Goal: Information Seeking & Learning: Learn about a topic

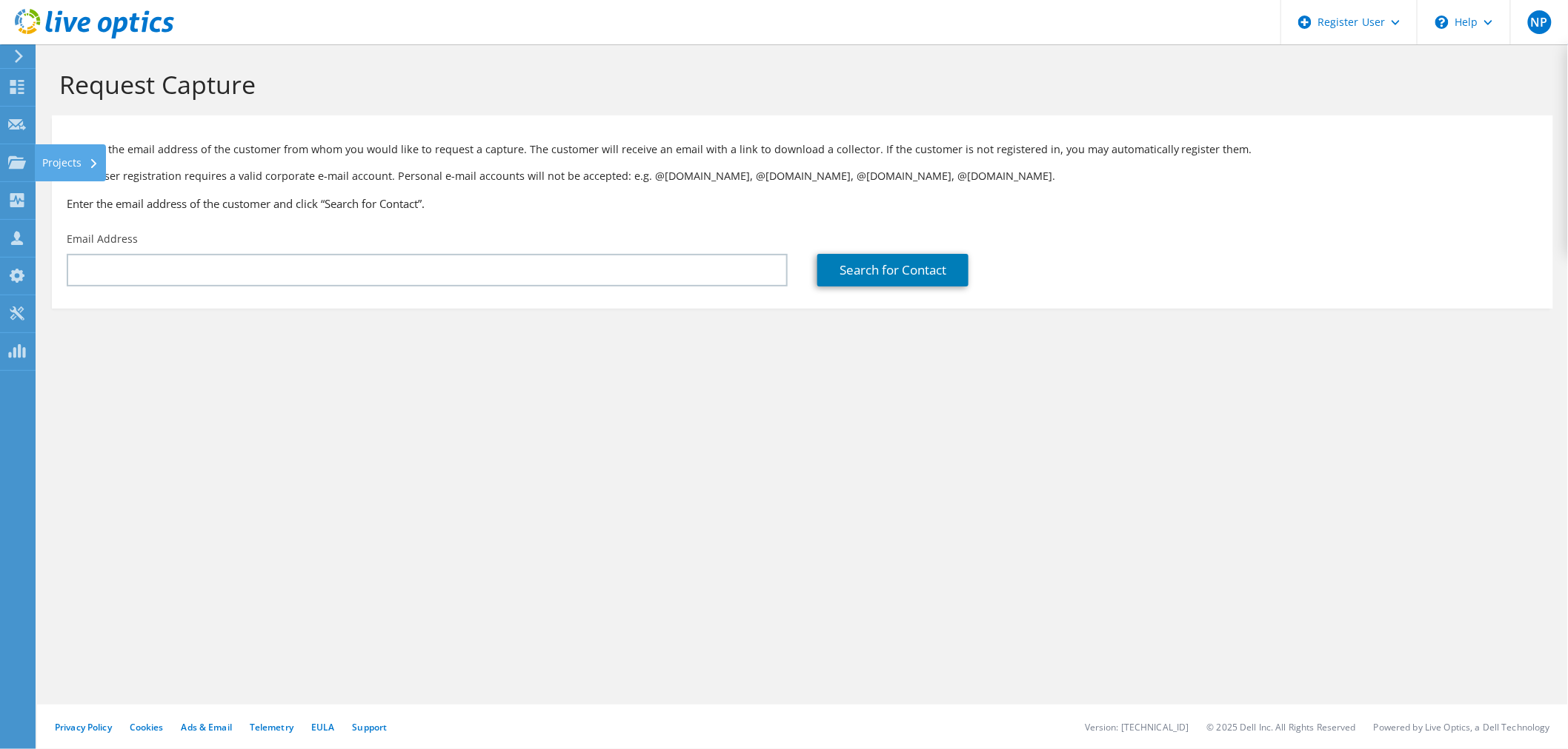
click at [8, 168] on icon at bounding box center [17, 162] width 18 height 14
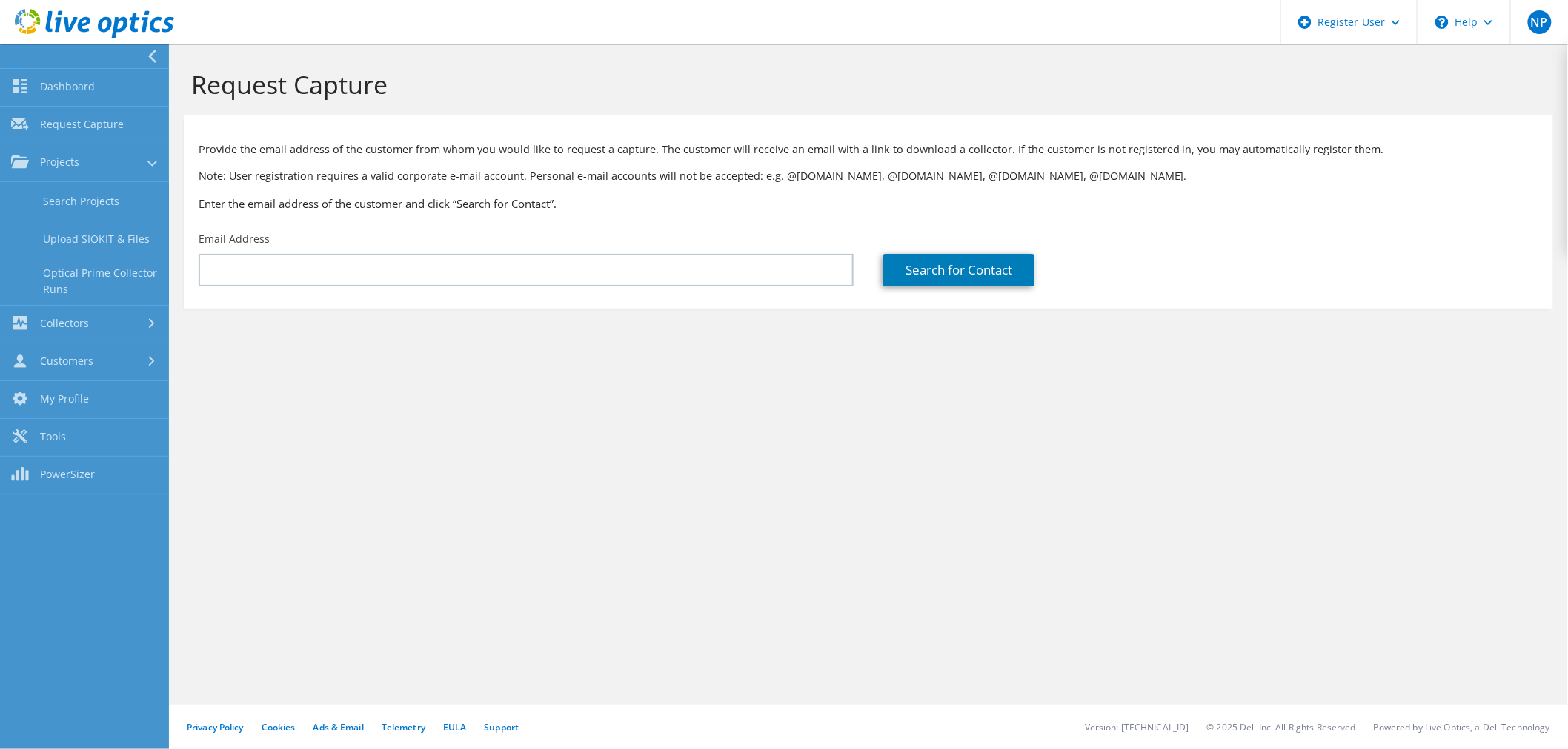
click at [120, 103] on link "Dashboard" at bounding box center [84, 88] width 169 height 38
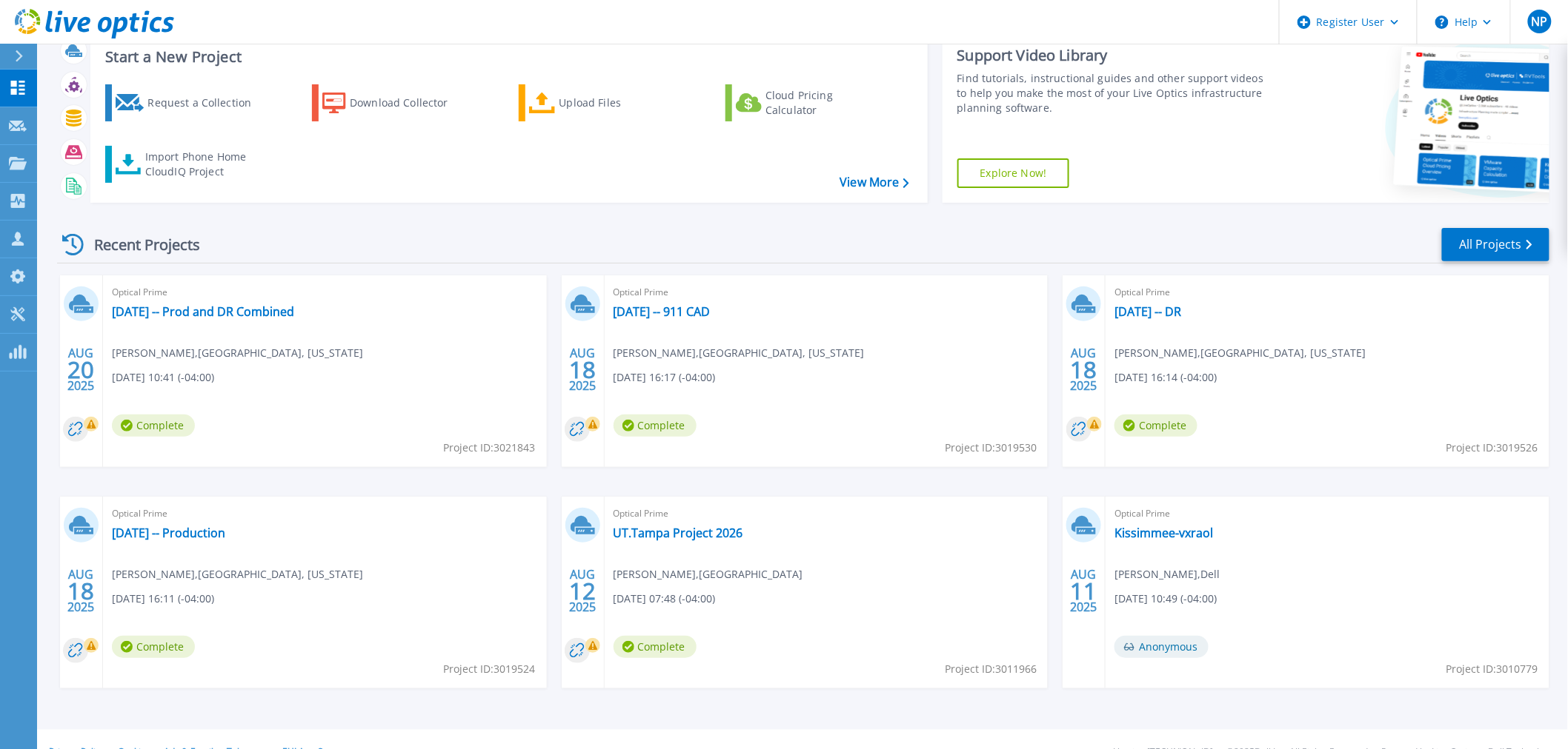
scroll to position [71, 0]
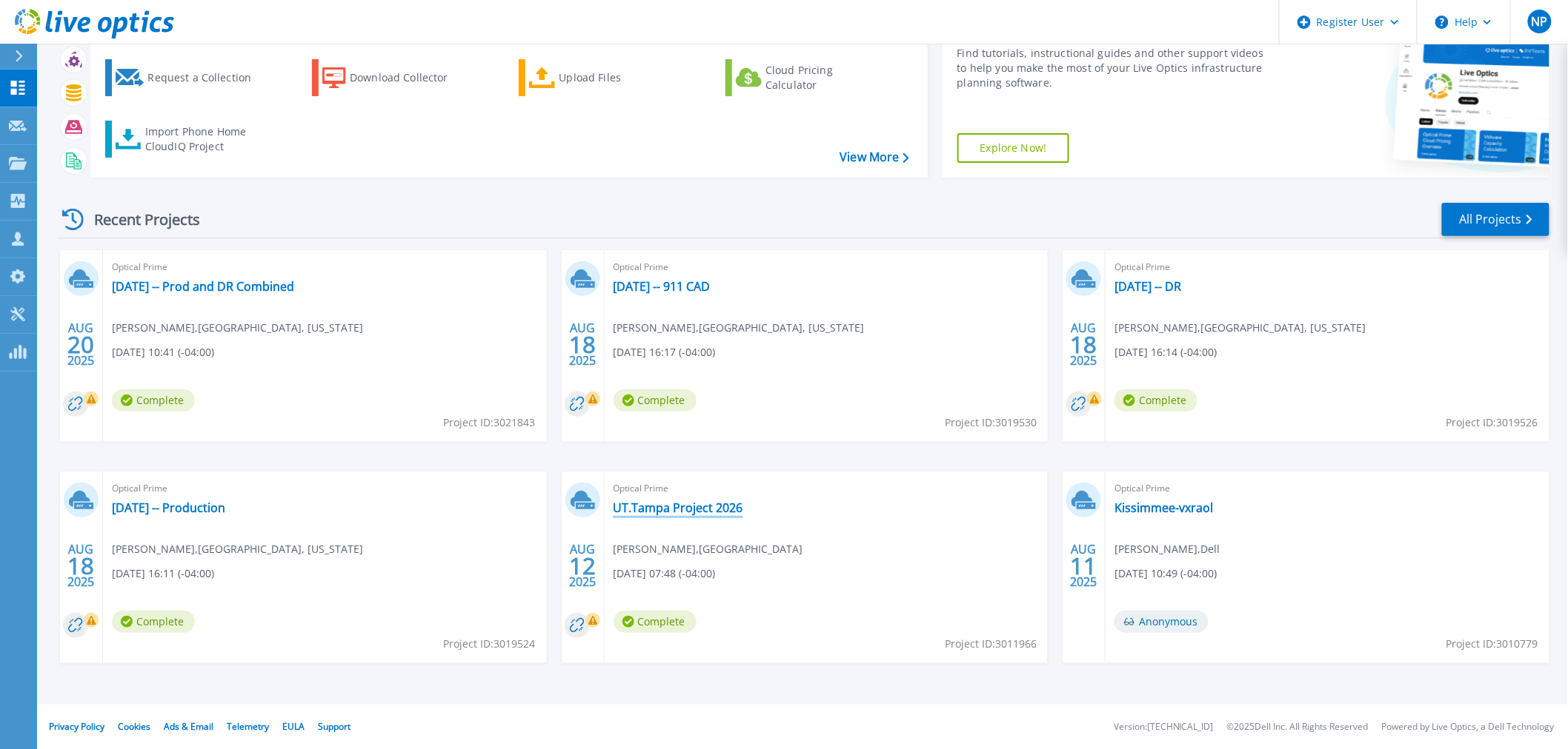
click at [679, 506] on link "UT.Tampa Project 2026" at bounding box center [678, 508] width 129 height 15
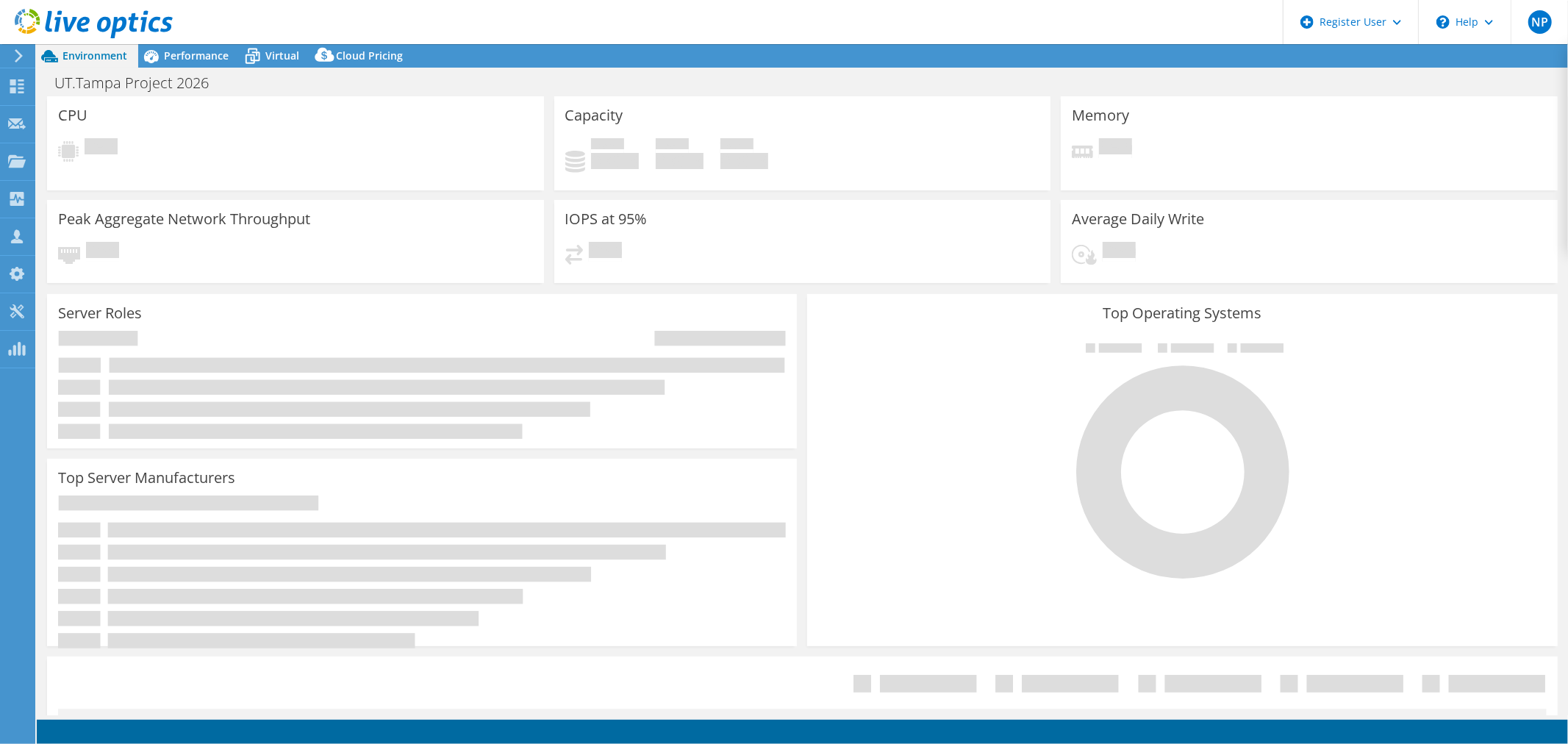
select select "USD"
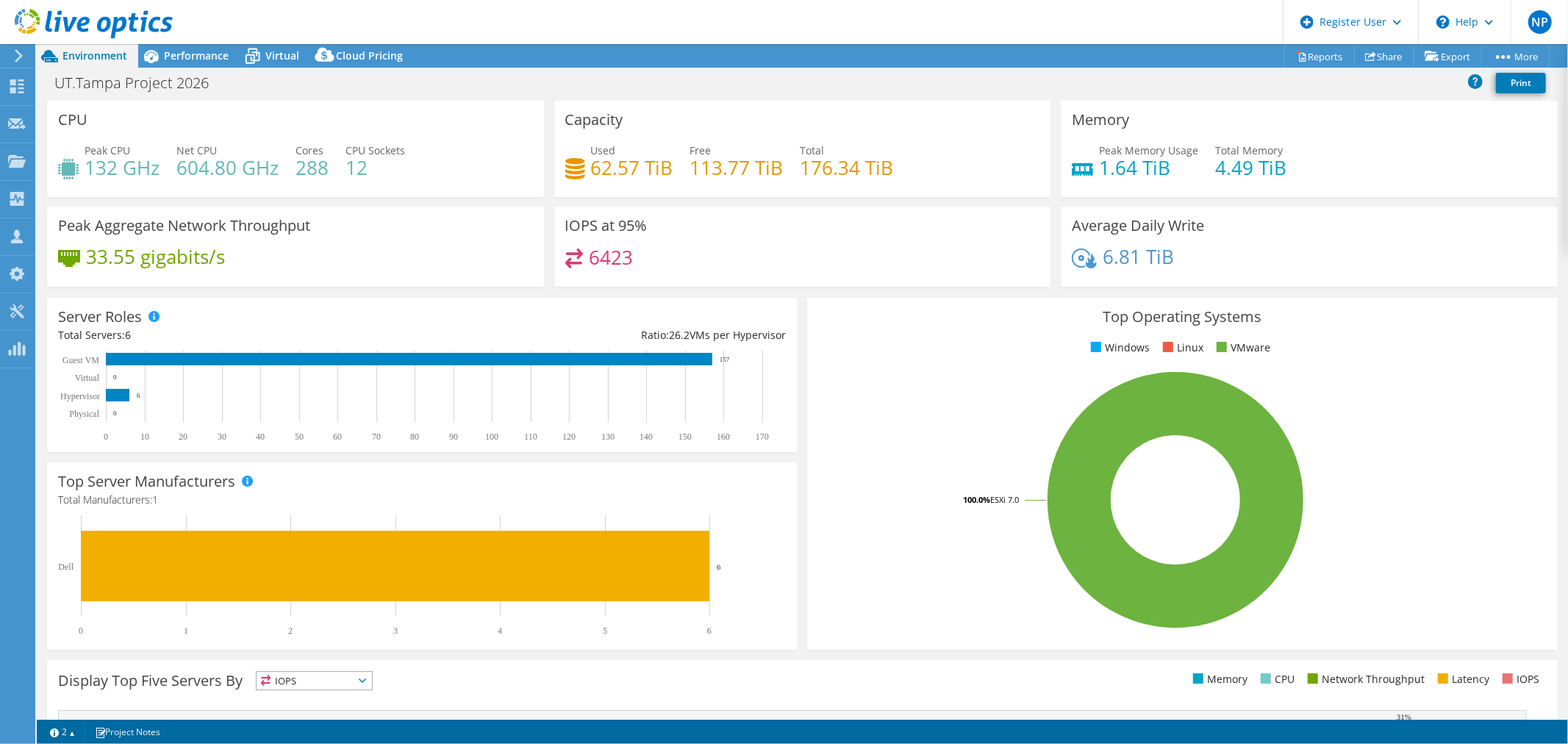
click at [226, 61] on span "Performance" at bounding box center [196, 55] width 65 height 14
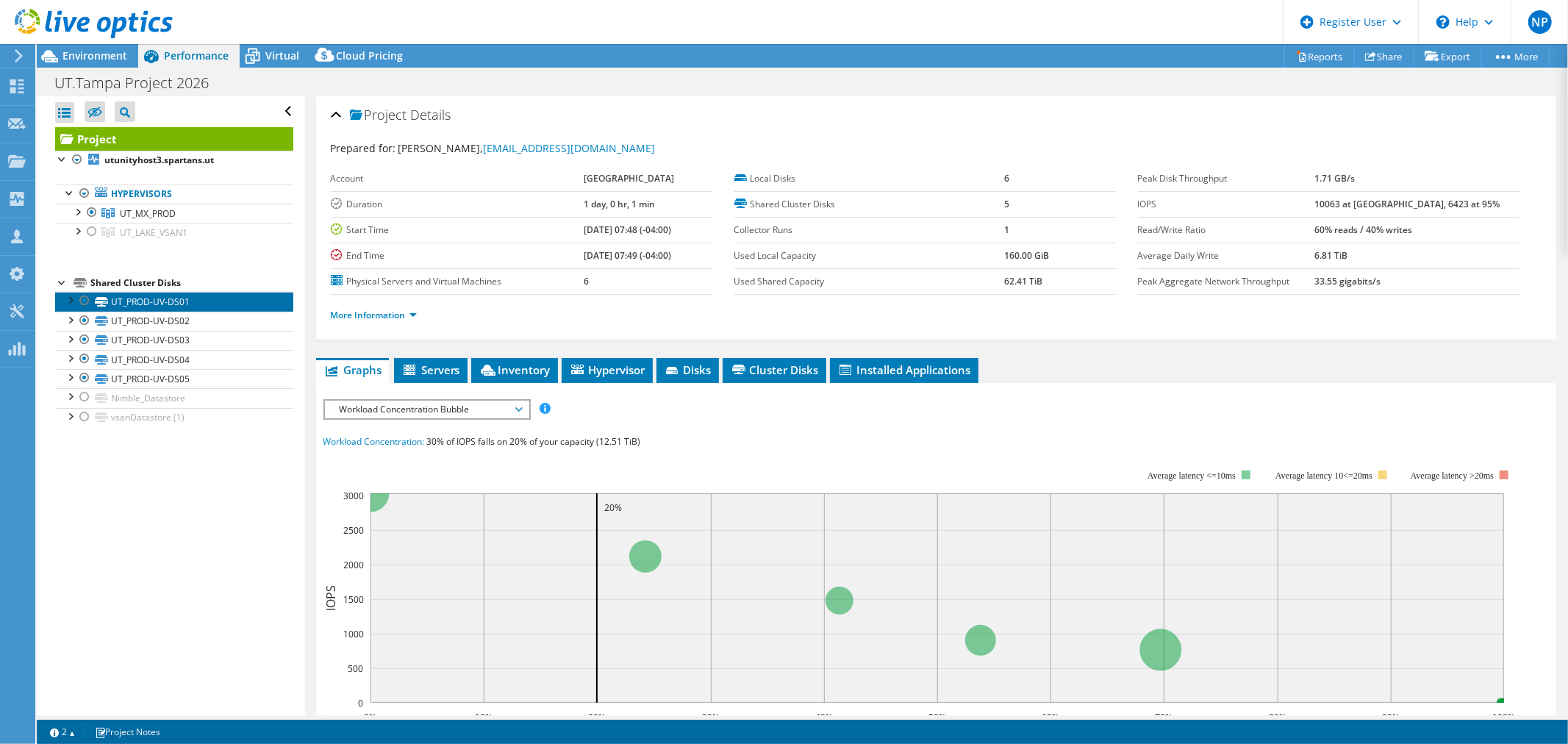
click at [149, 295] on link "UT_PROD-UV-DS01" at bounding box center [174, 301] width 238 height 19
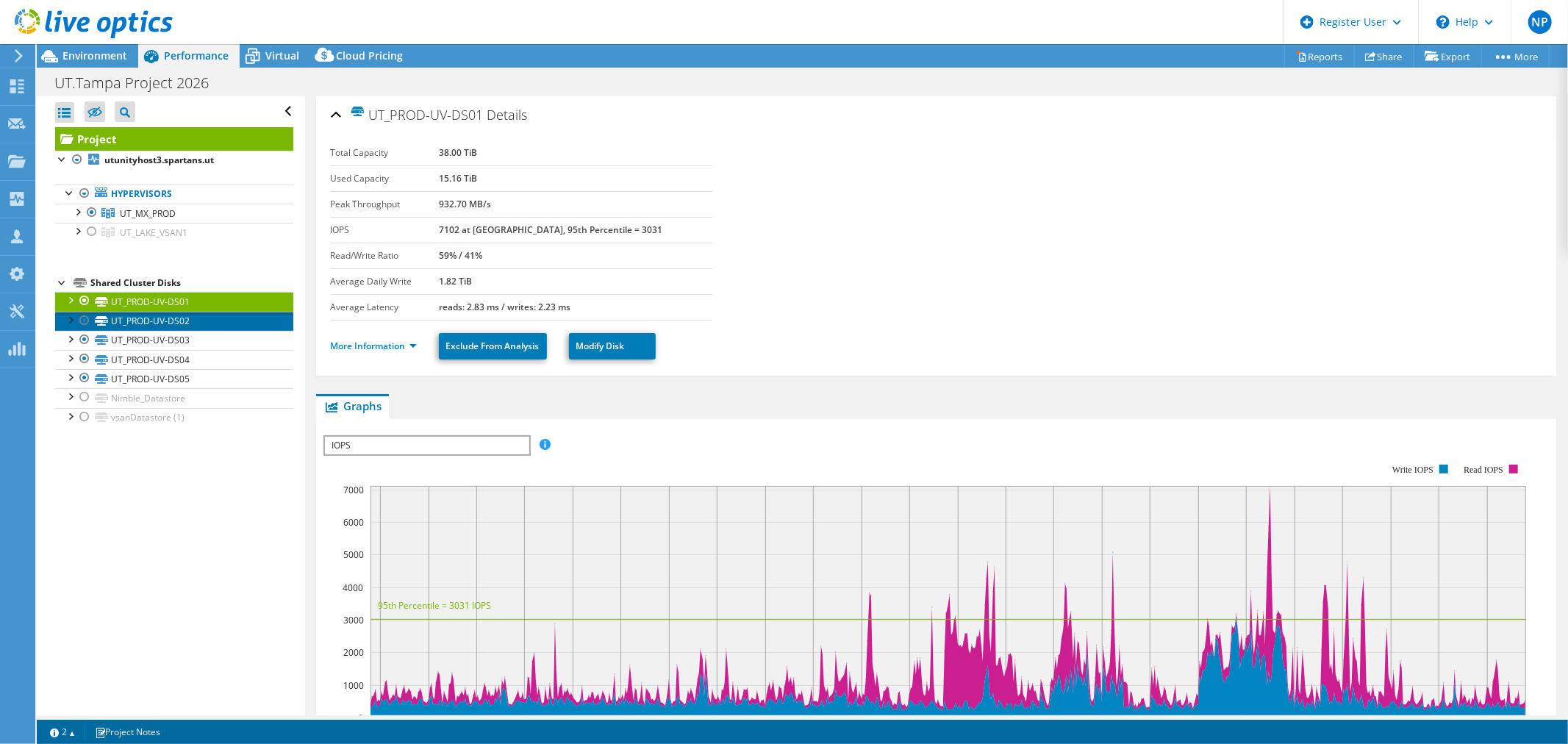
click at [135, 319] on link "UT_PROD-UV-DS02" at bounding box center [174, 321] width 238 height 19
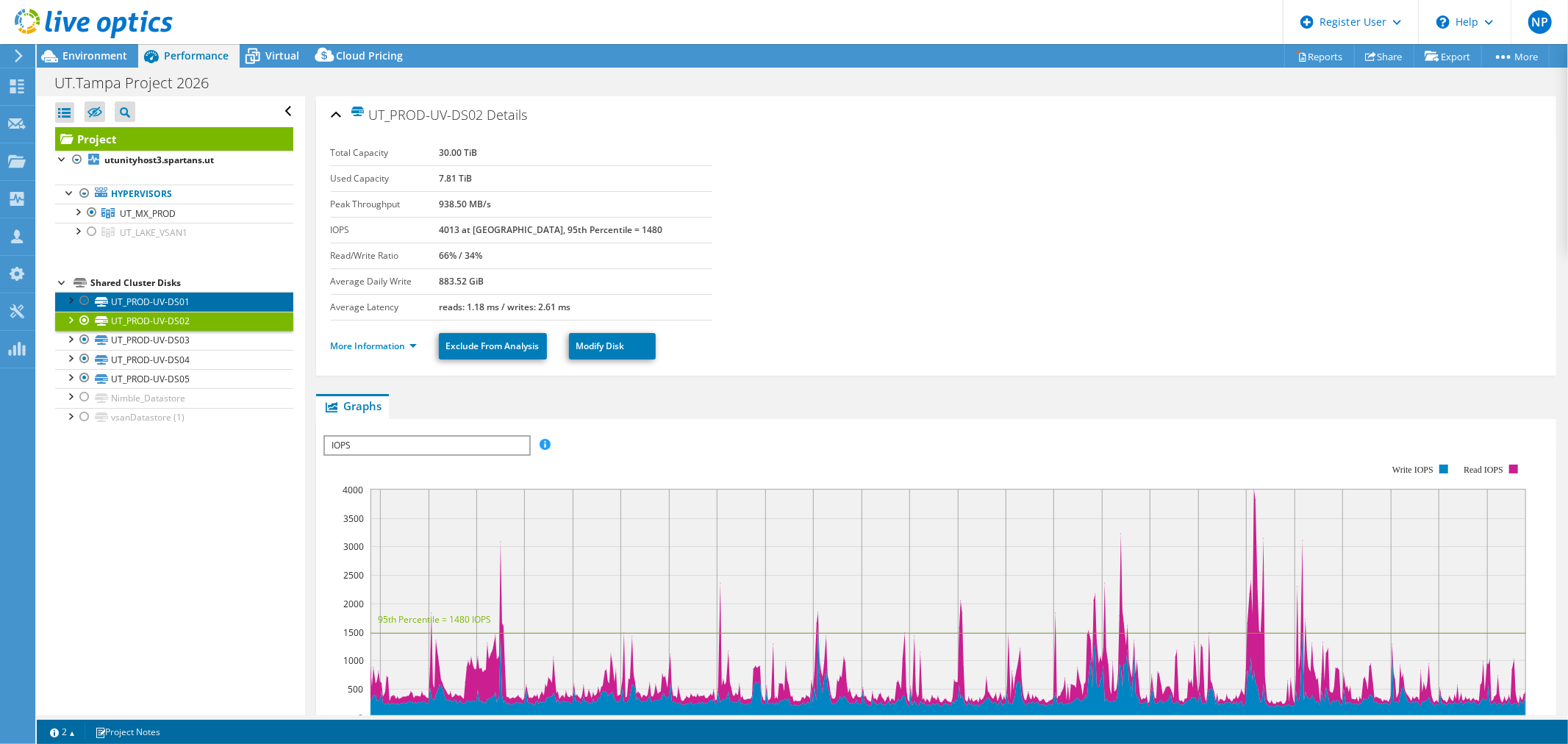
click at [185, 295] on link "UT_PROD-UV-DS01" at bounding box center [174, 301] width 238 height 19
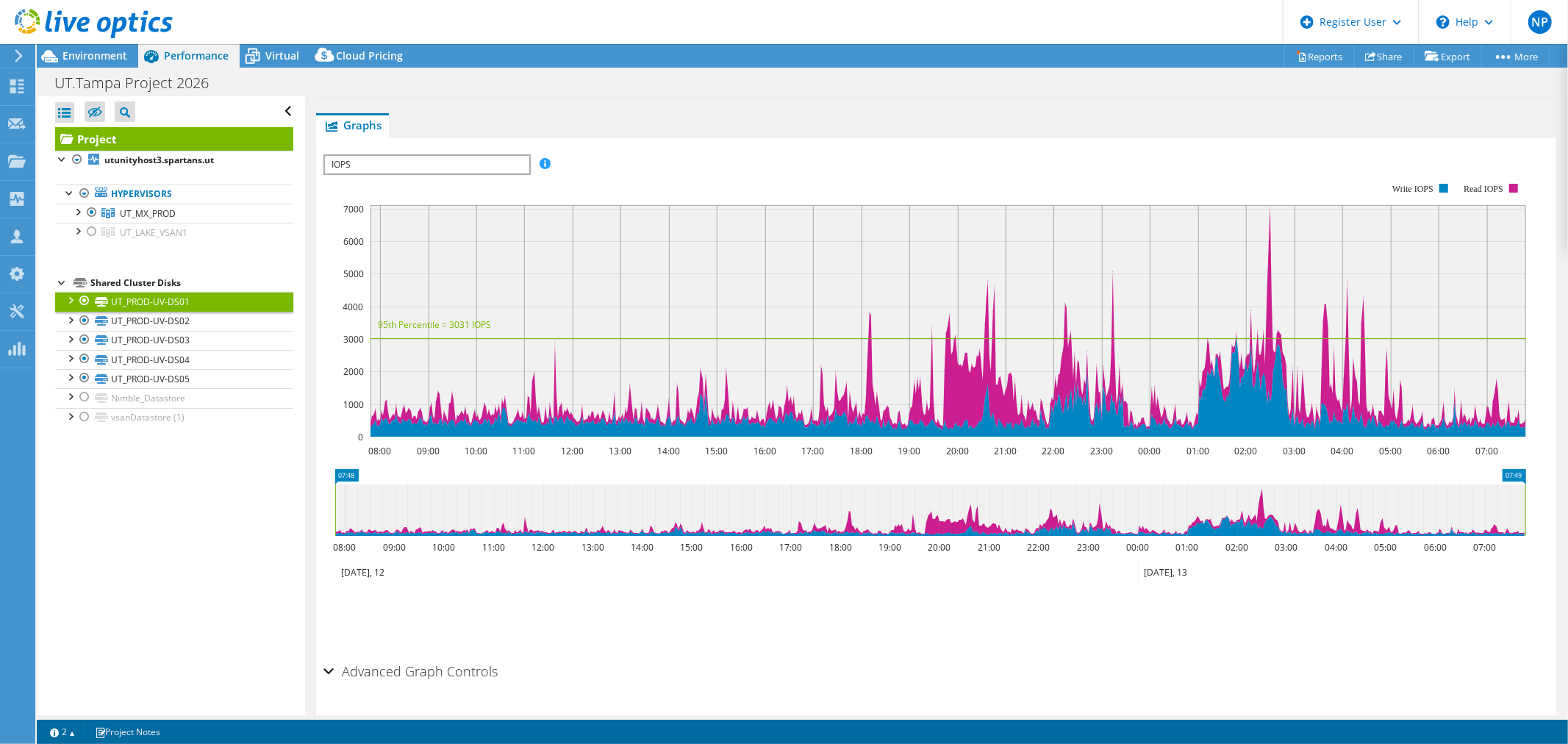
scroll to position [320, 0]
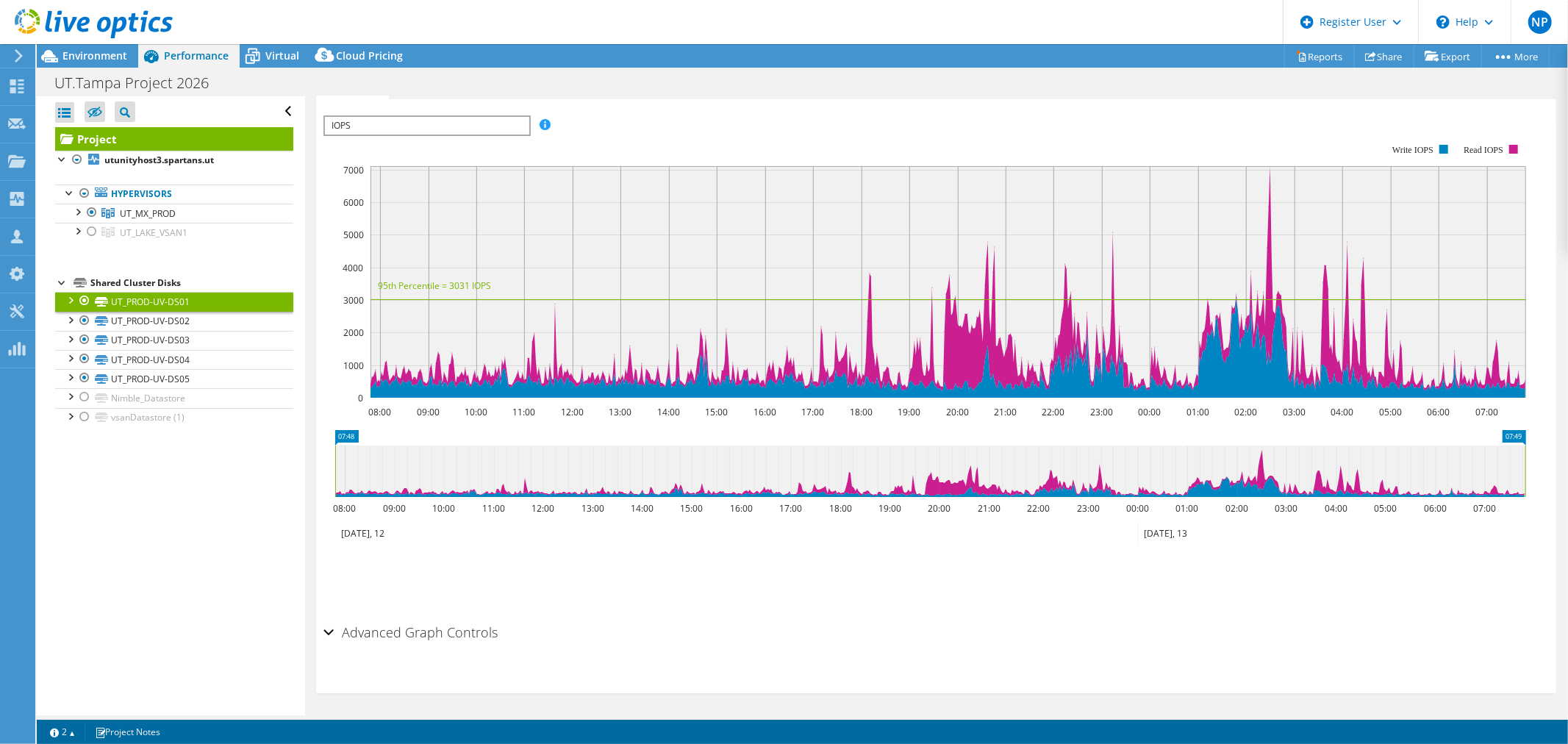
click at [237, 60] on div "Performance" at bounding box center [189, 56] width 102 height 24
click at [280, 35] on header "NP Dell User Nick Poillucci Nick.Poillucci@Dell.com Dell My Profile Log Out \n …" at bounding box center [784, 22] width 1568 height 44
click at [280, 59] on span "Virtual" at bounding box center [282, 55] width 34 height 14
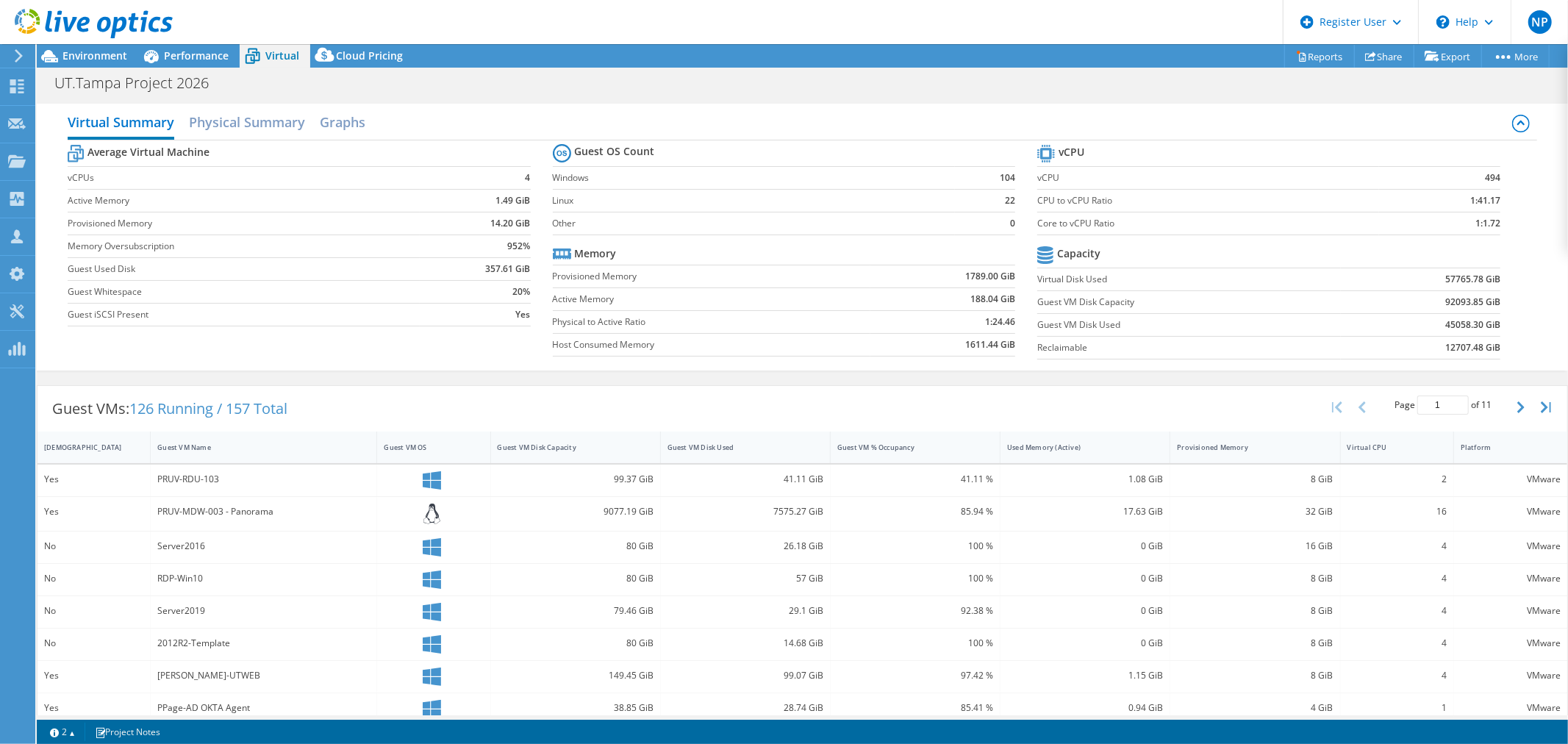
click at [246, 107] on h2 "Physical Summary" at bounding box center [247, 122] width 116 height 29
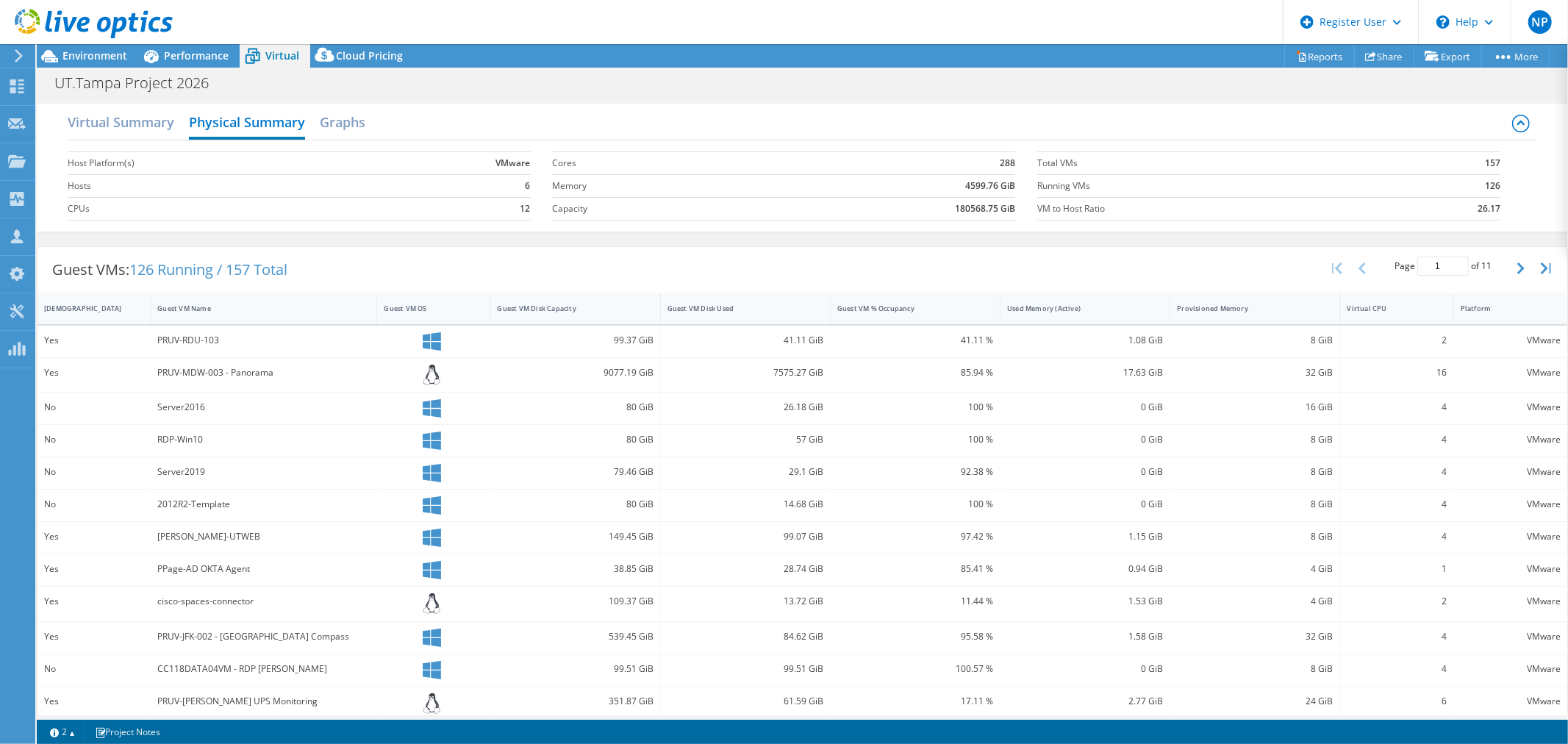
click at [334, 126] on h2 "Graphs" at bounding box center [343, 122] width 46 height 29
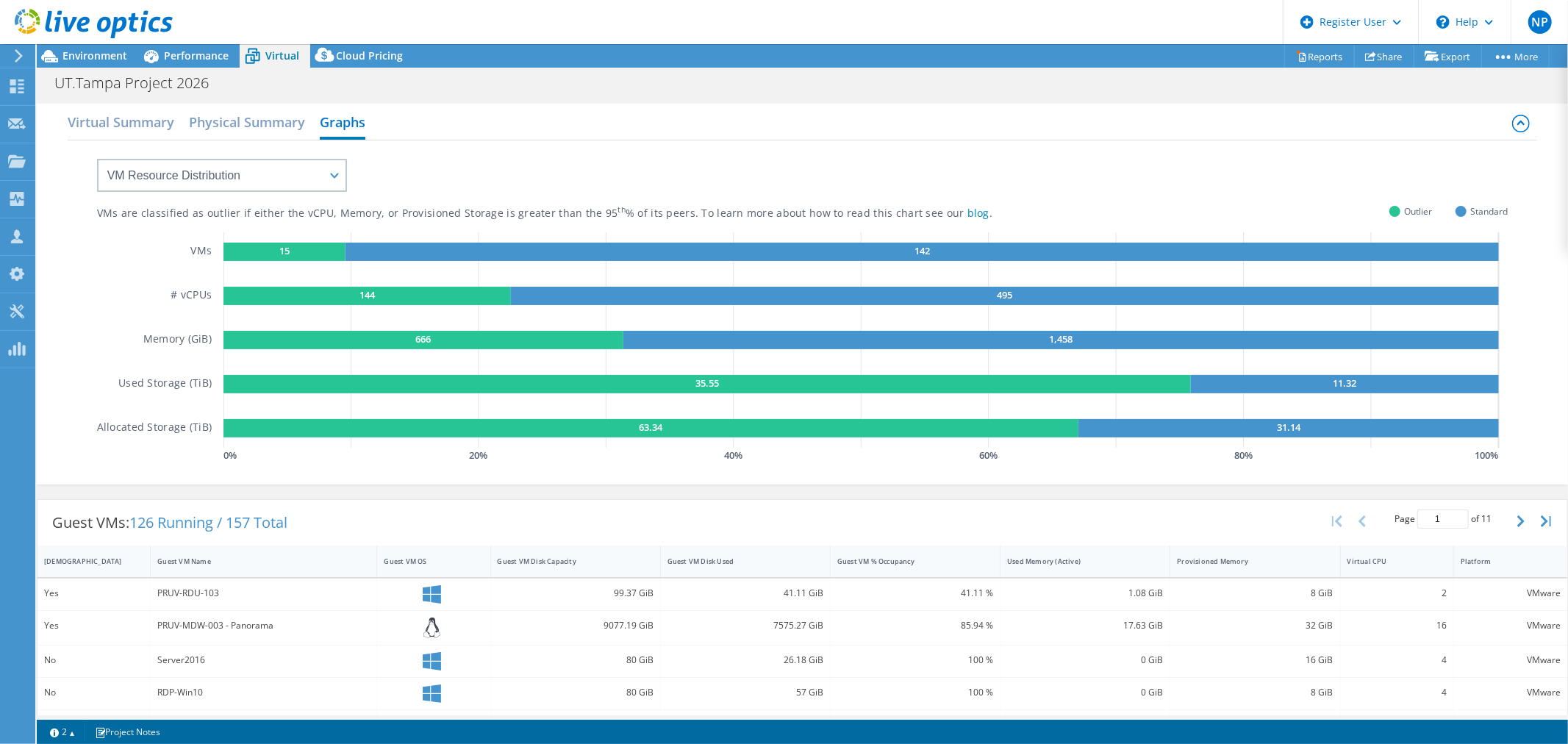
click at [203, 60] on span "Performance" at bounding box center [196, 55] width 65 height 14
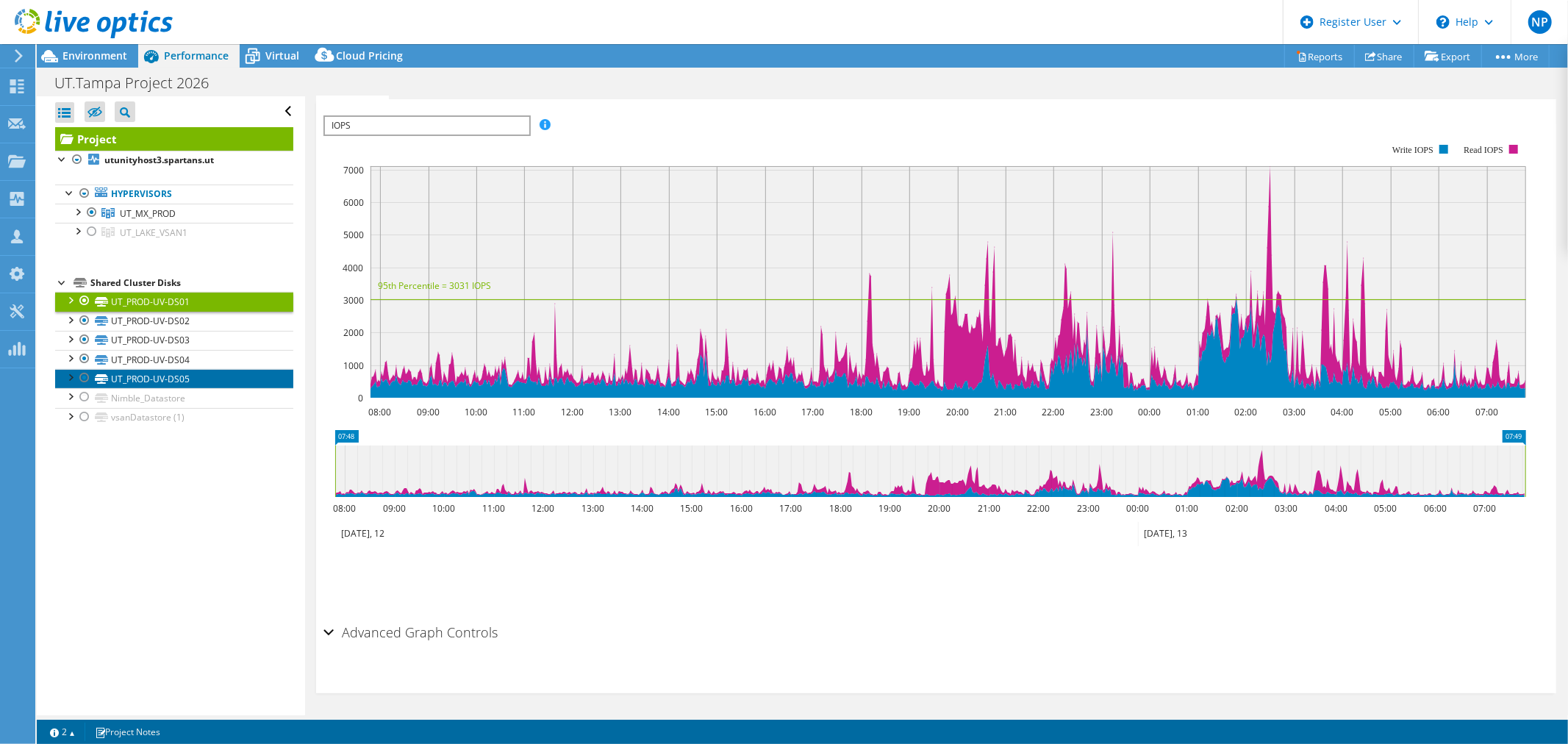
click at [210, 384] on link "UT_PROD-UV-DS05" at bounding box center [174, 379] width 238 height 19
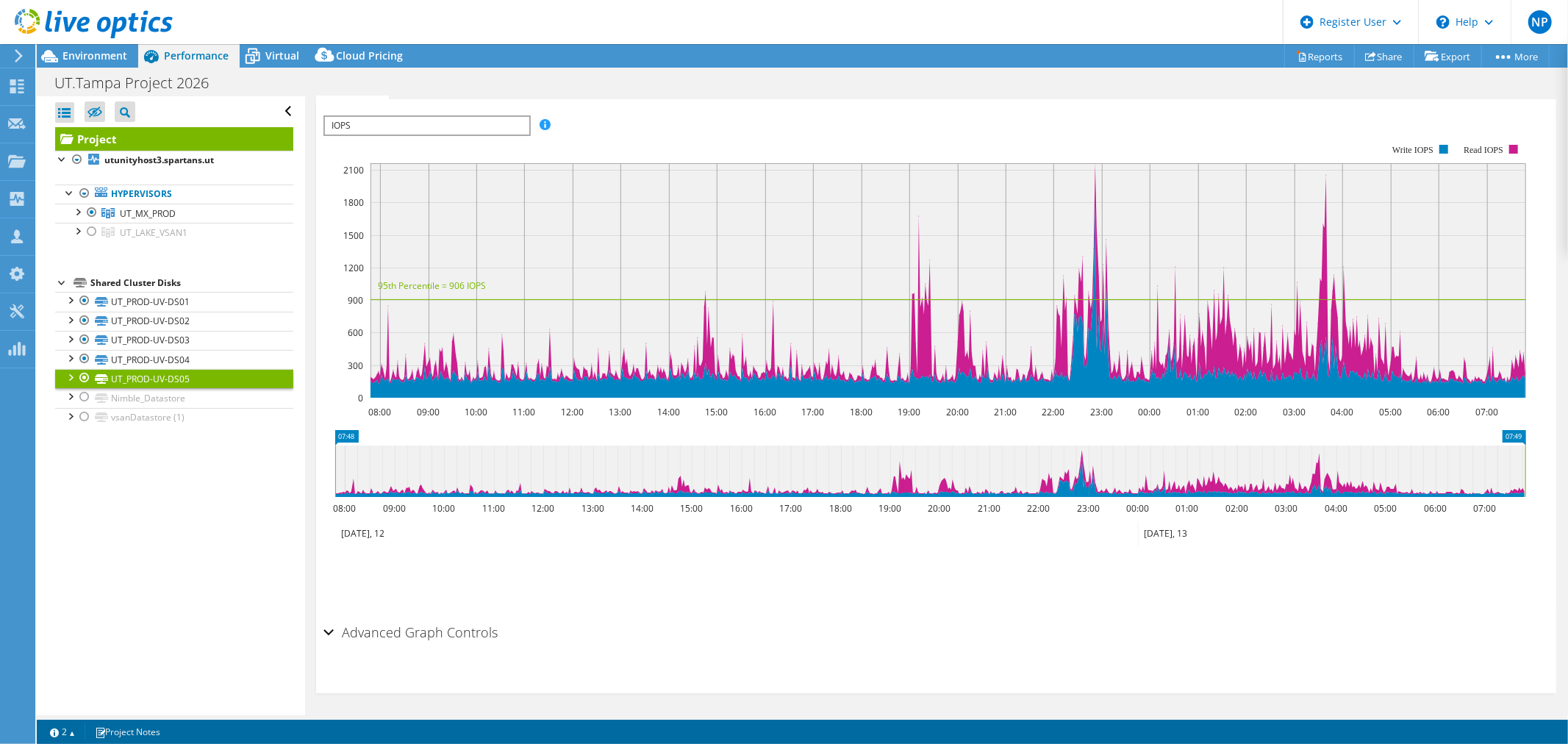
click at [226, 222] on link "UT_MX_PROD" at bounding box center [174, 213] width 238 height 19
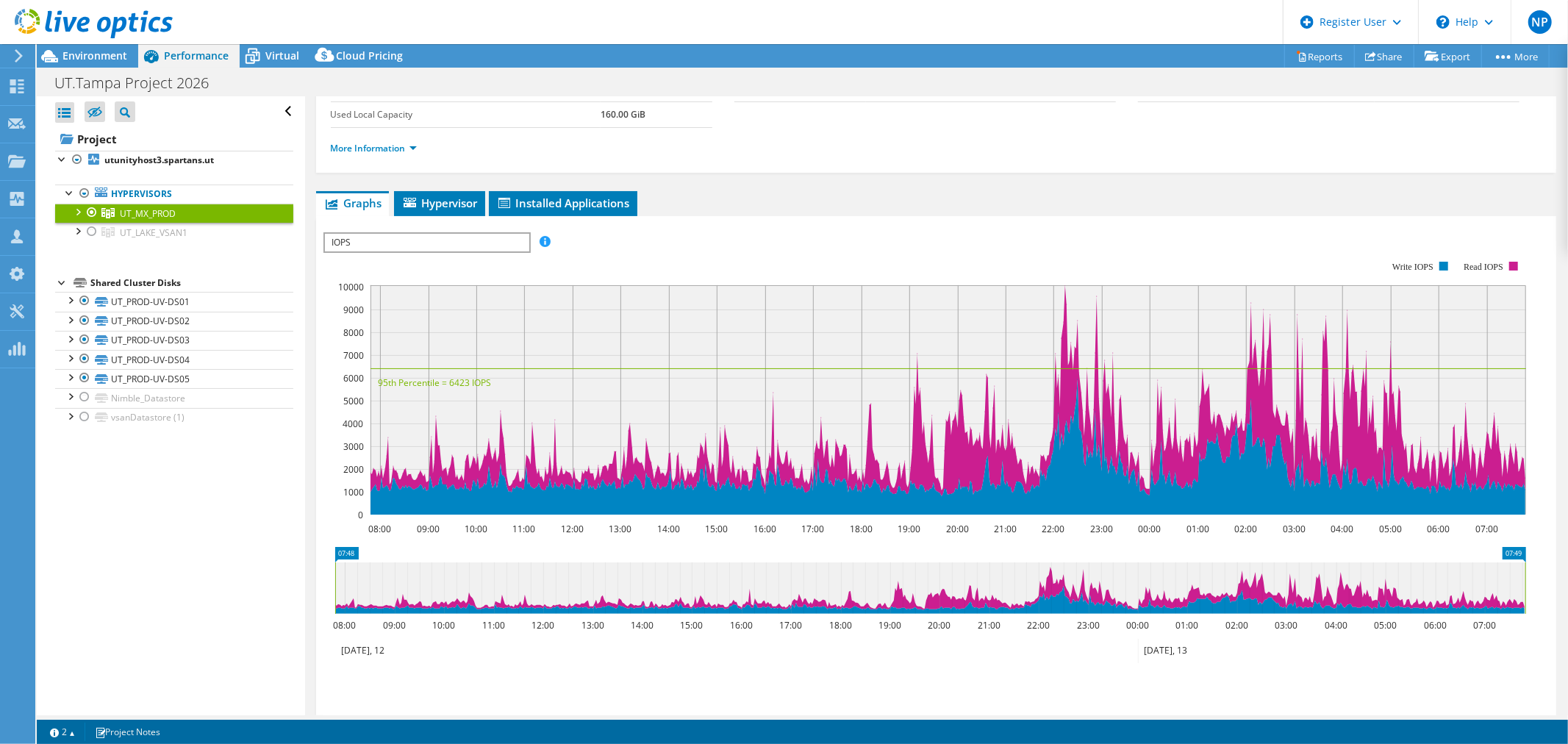
scroll to position [0, 0]
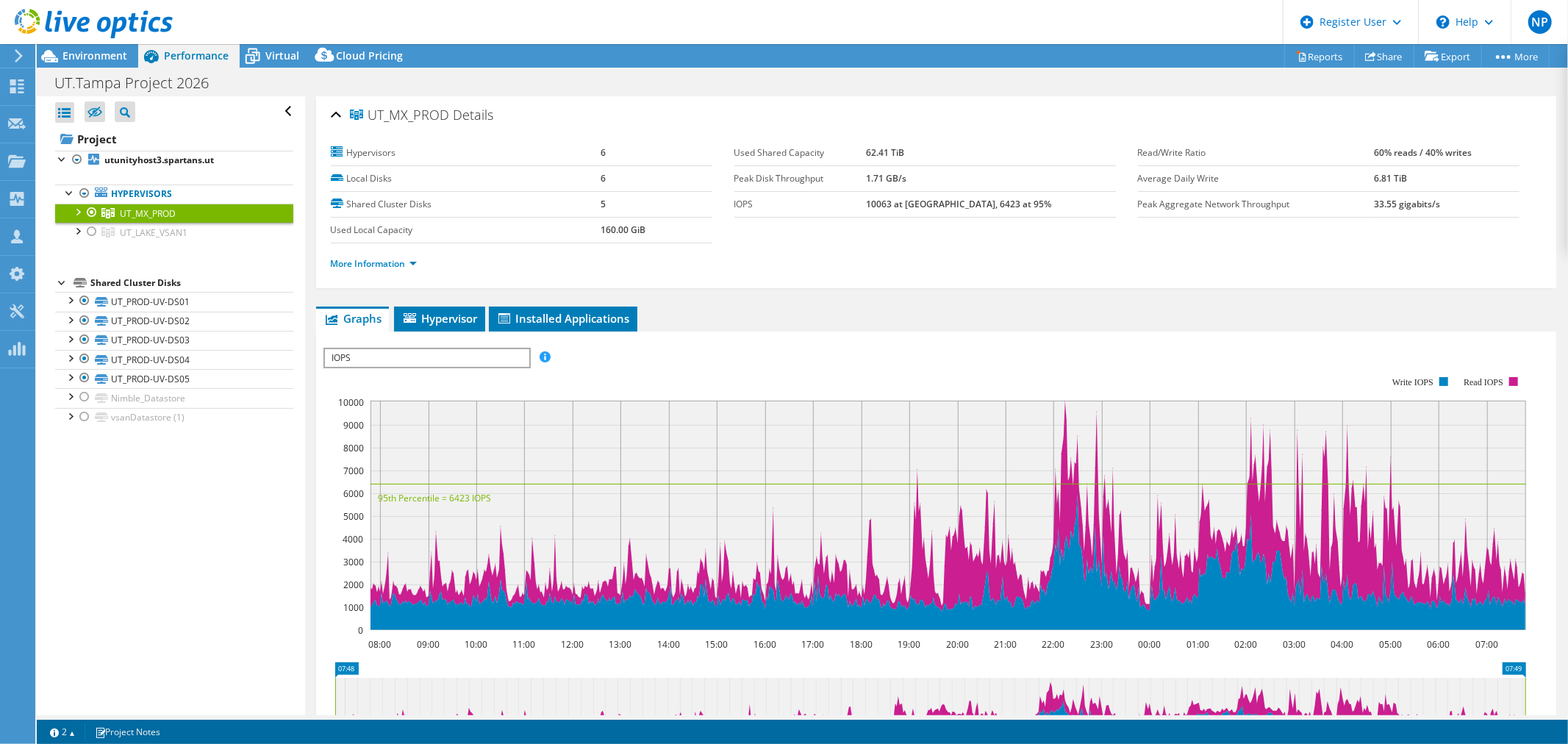
click at [521, 316] on span "Installed Applications" at bounding box center [563, 318] width 134 height 15
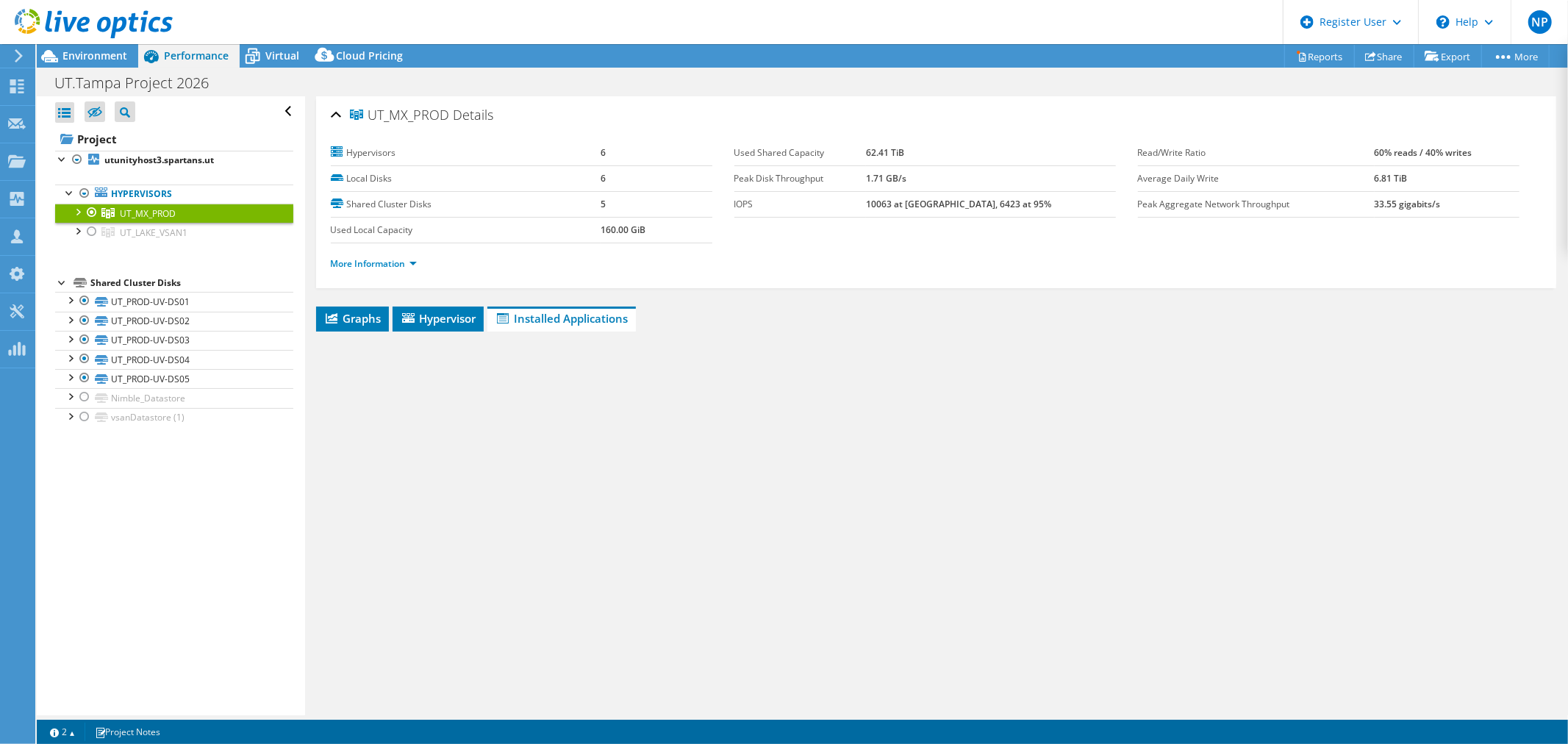
click at [477, 318] on span "Hypervisor" at bounding box center [437, 318] width 76 height 15
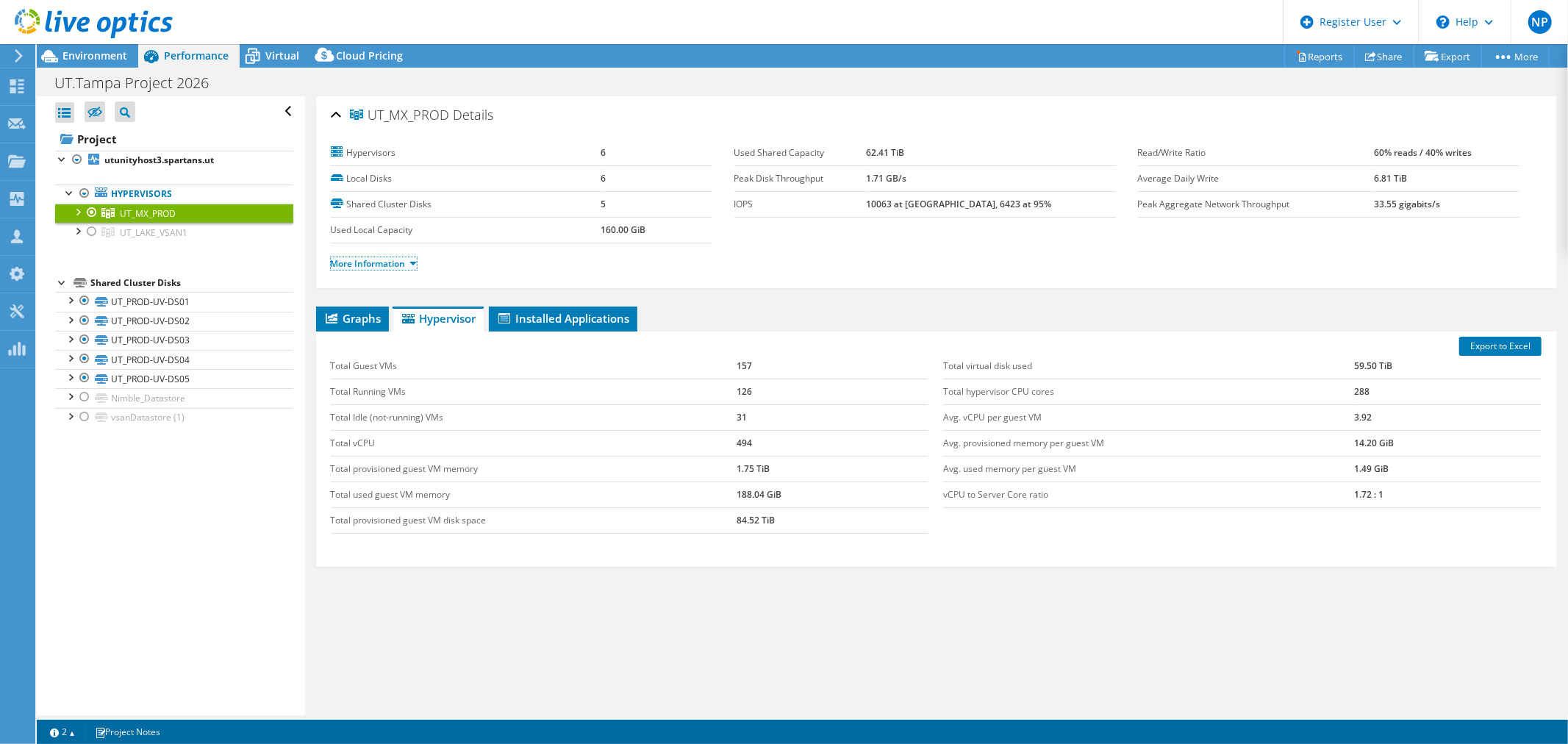
click at [376, 263] on link "More Information" at bounding box center [374, 264] width 86 height 13
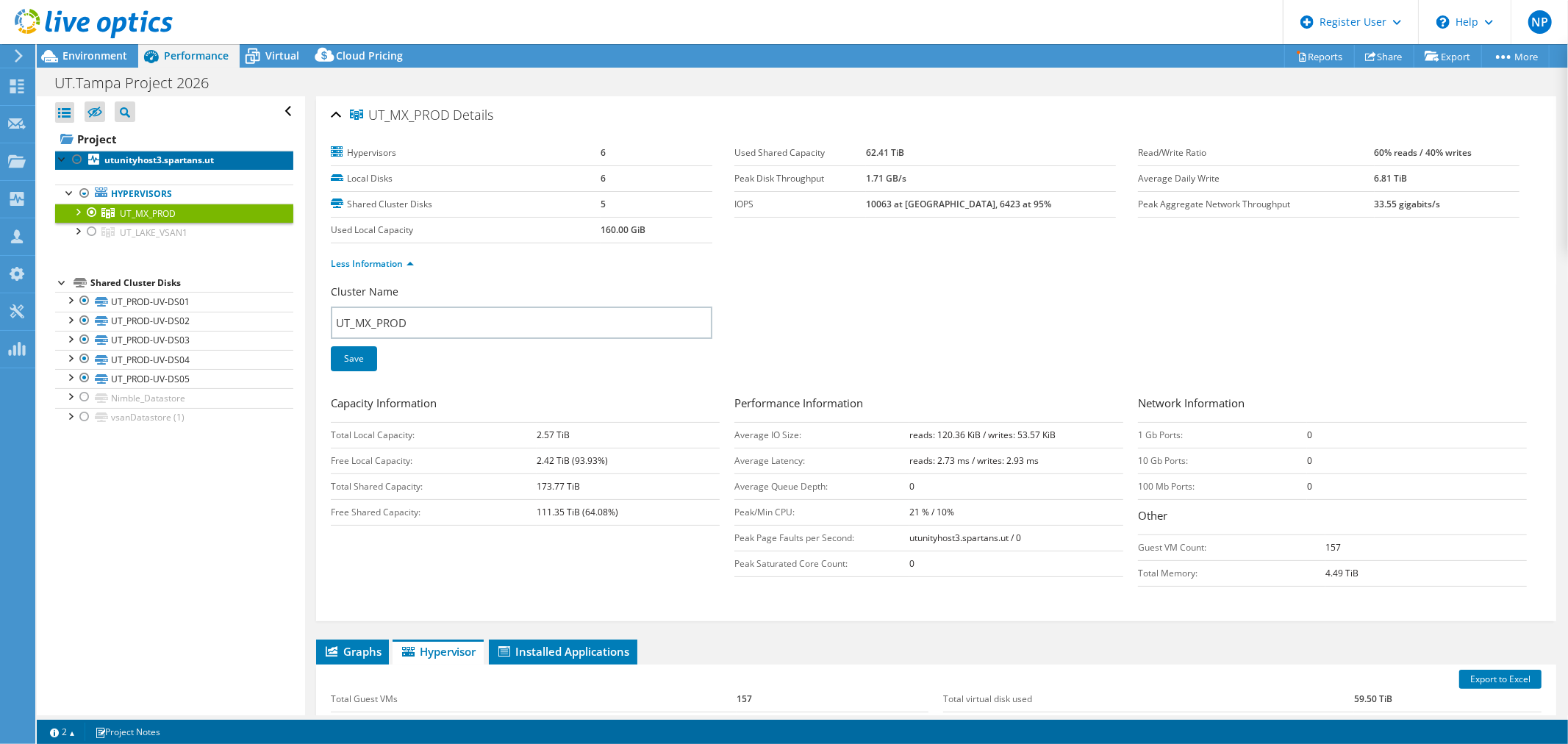
click at [237, 164] on link "utunityhost3.spartans.ut" at bounding box center [174, 160] width 238 height 19
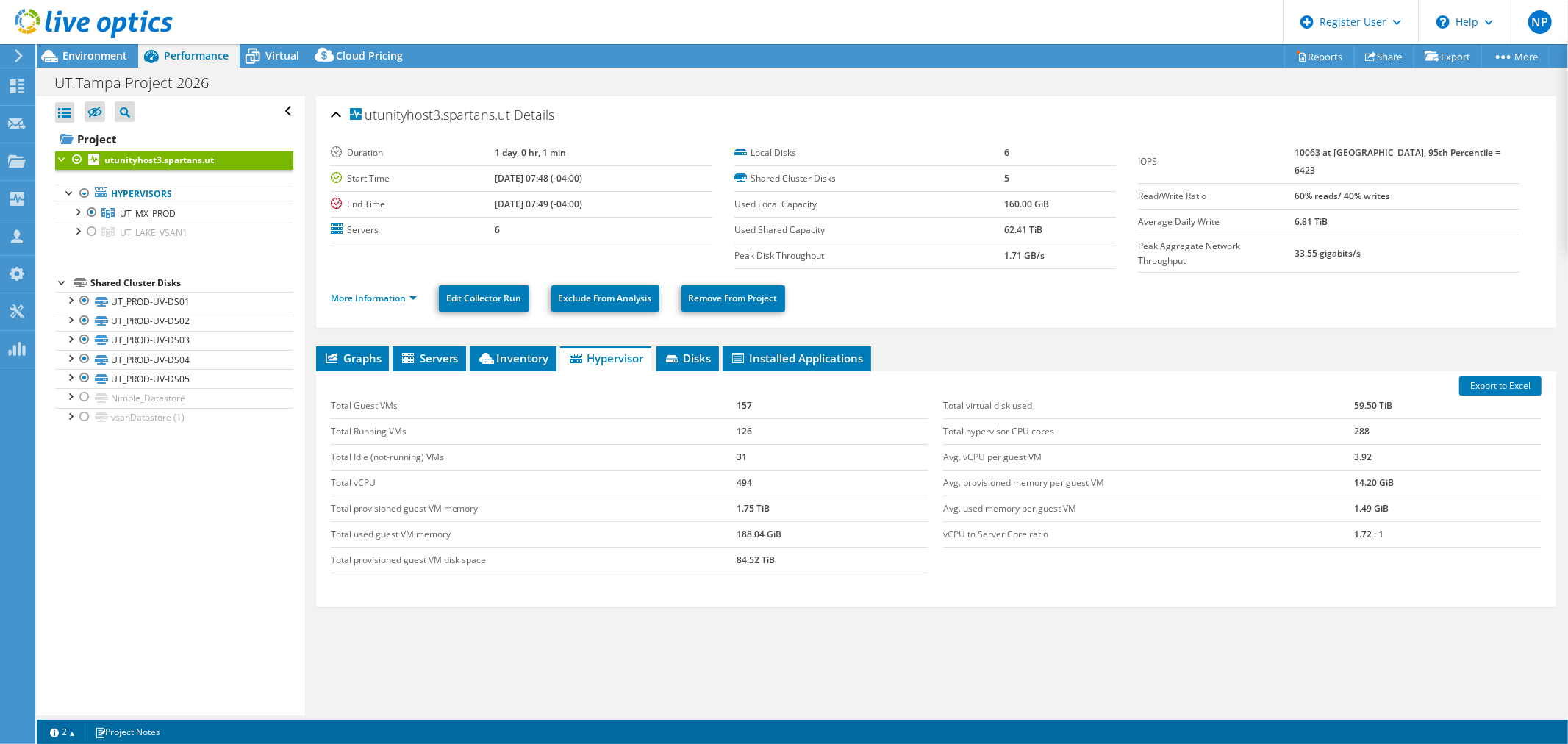
click at [695, 347] on li "Disks" at bounding box center [688, 359] width 62 height 25
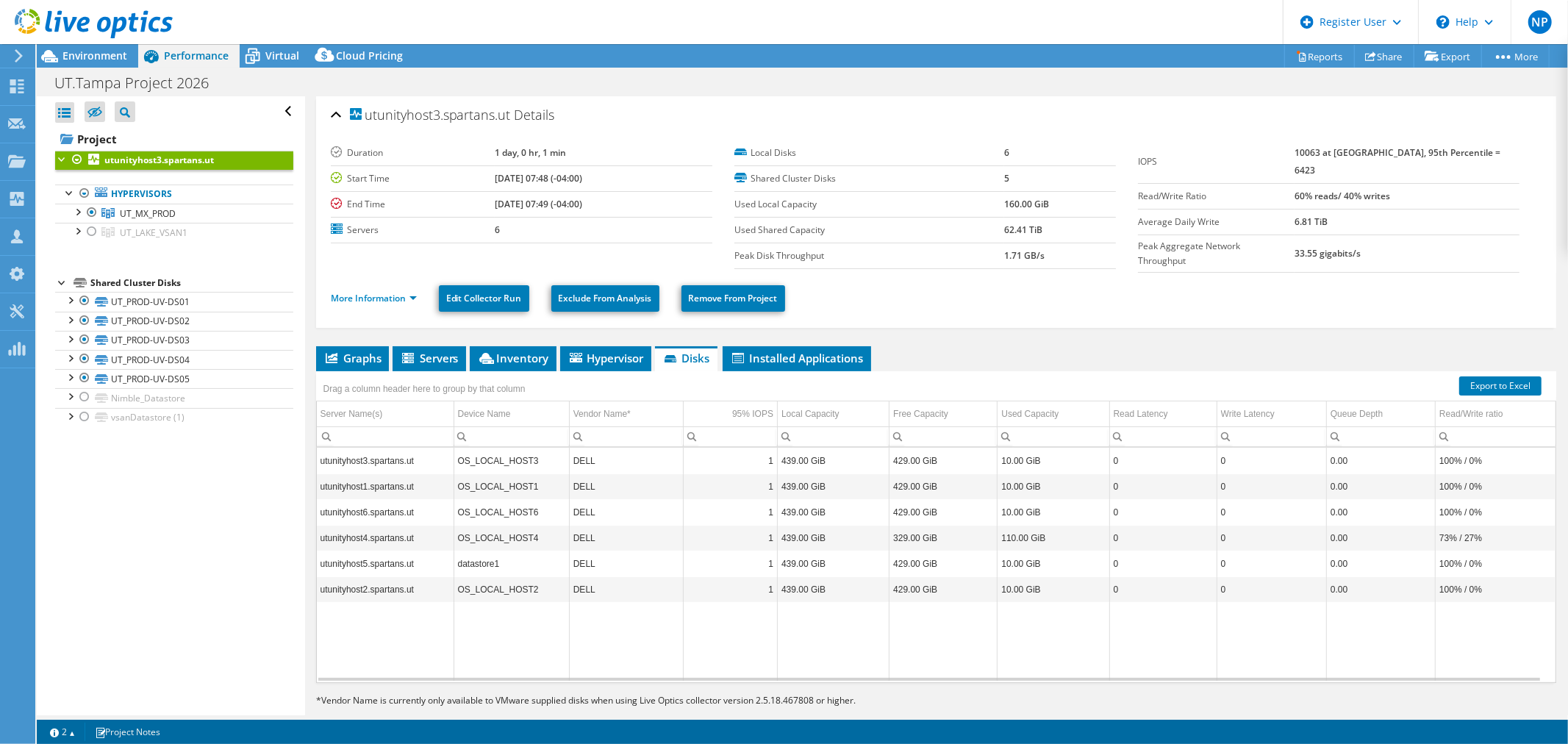
click at [158, 206] on link "UT_MX_PROD" at bounding box center [174, 213] width 238 height 19
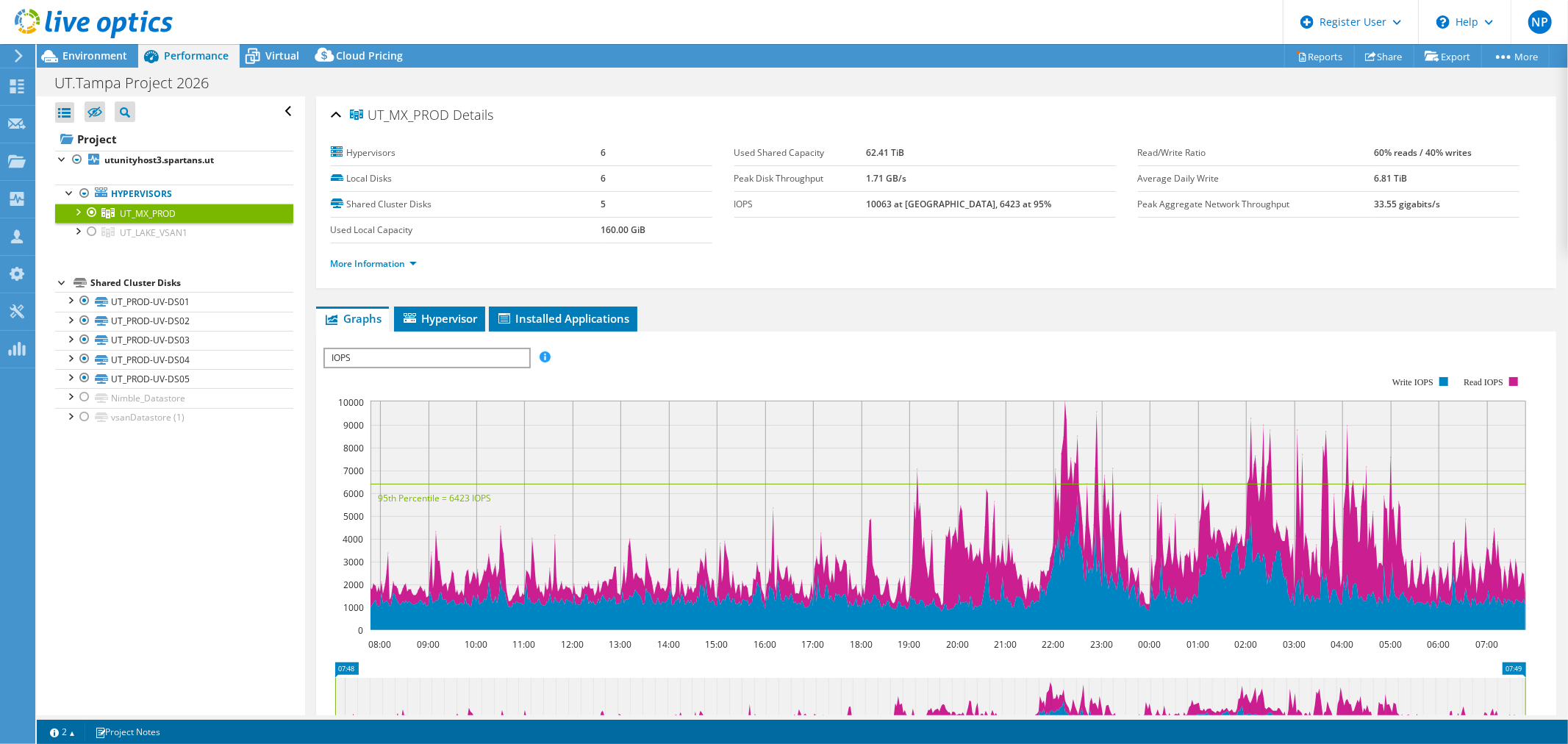
click at [611, 327] on li "Installed Applications" at bounding box center [563, 318] width 149 height 25
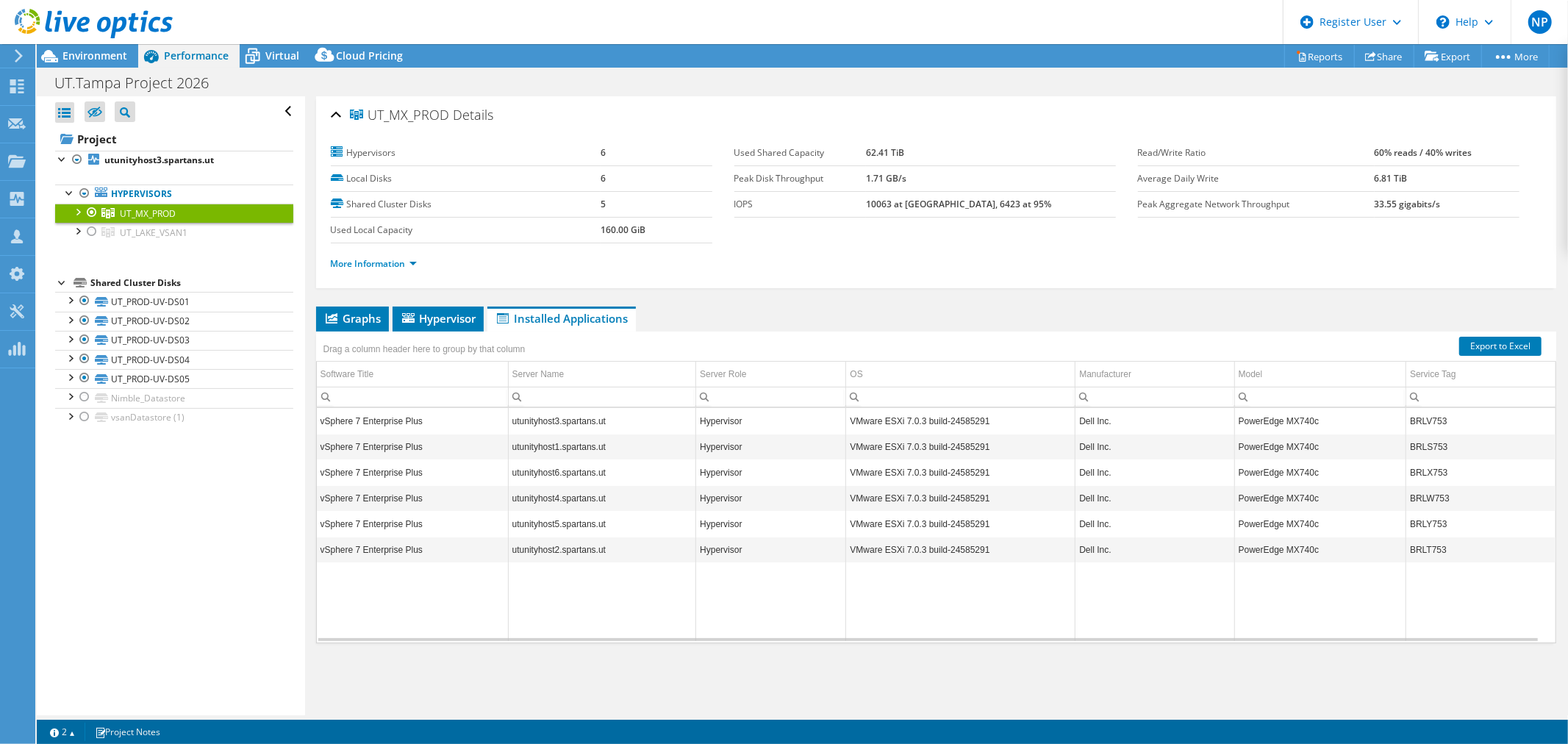
click at [469, 317] on span "Hypervisor" at bounding box center [437, 318] width 76 height 15
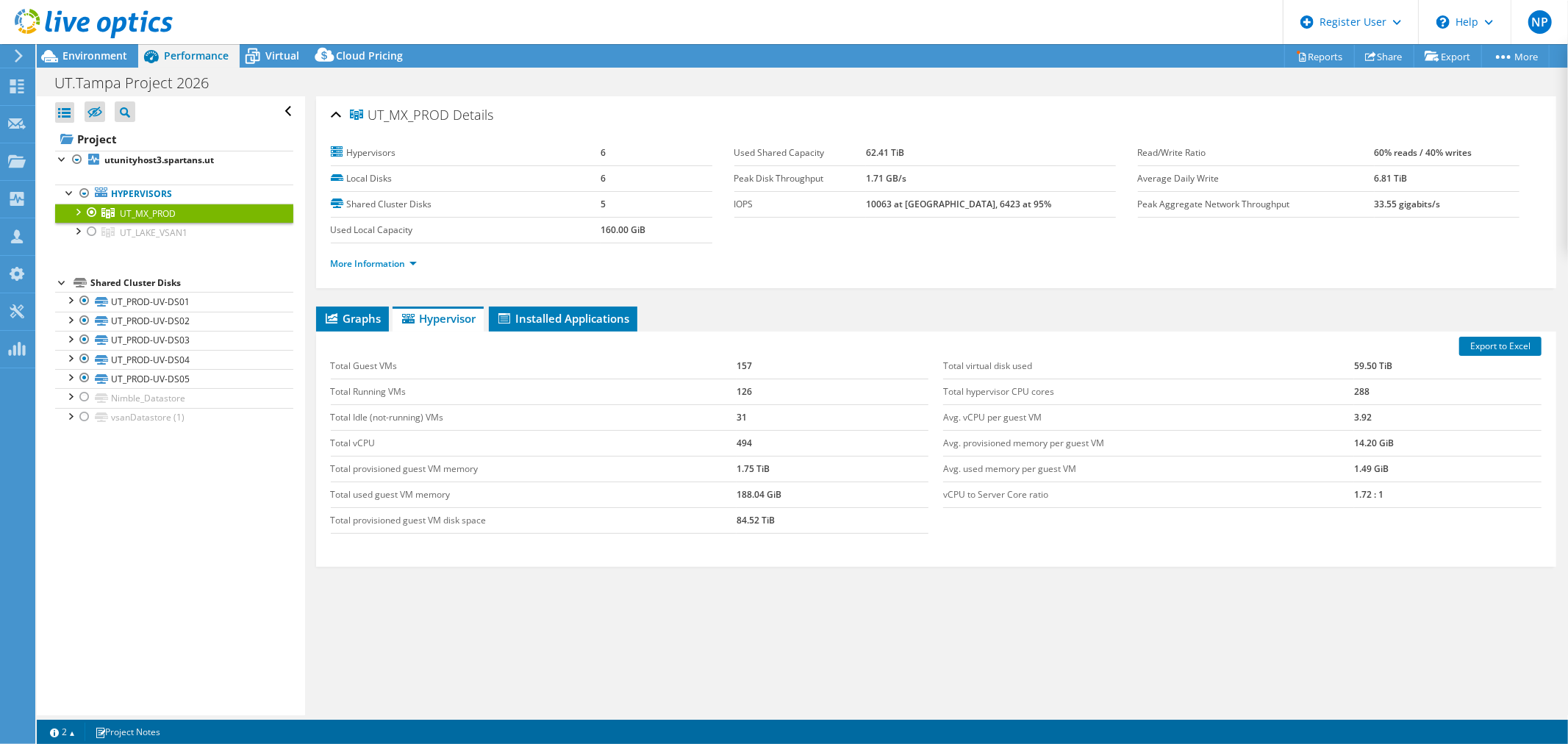
click at [509, 317] on icon at bounding box center [504, 318] width 12 height 10
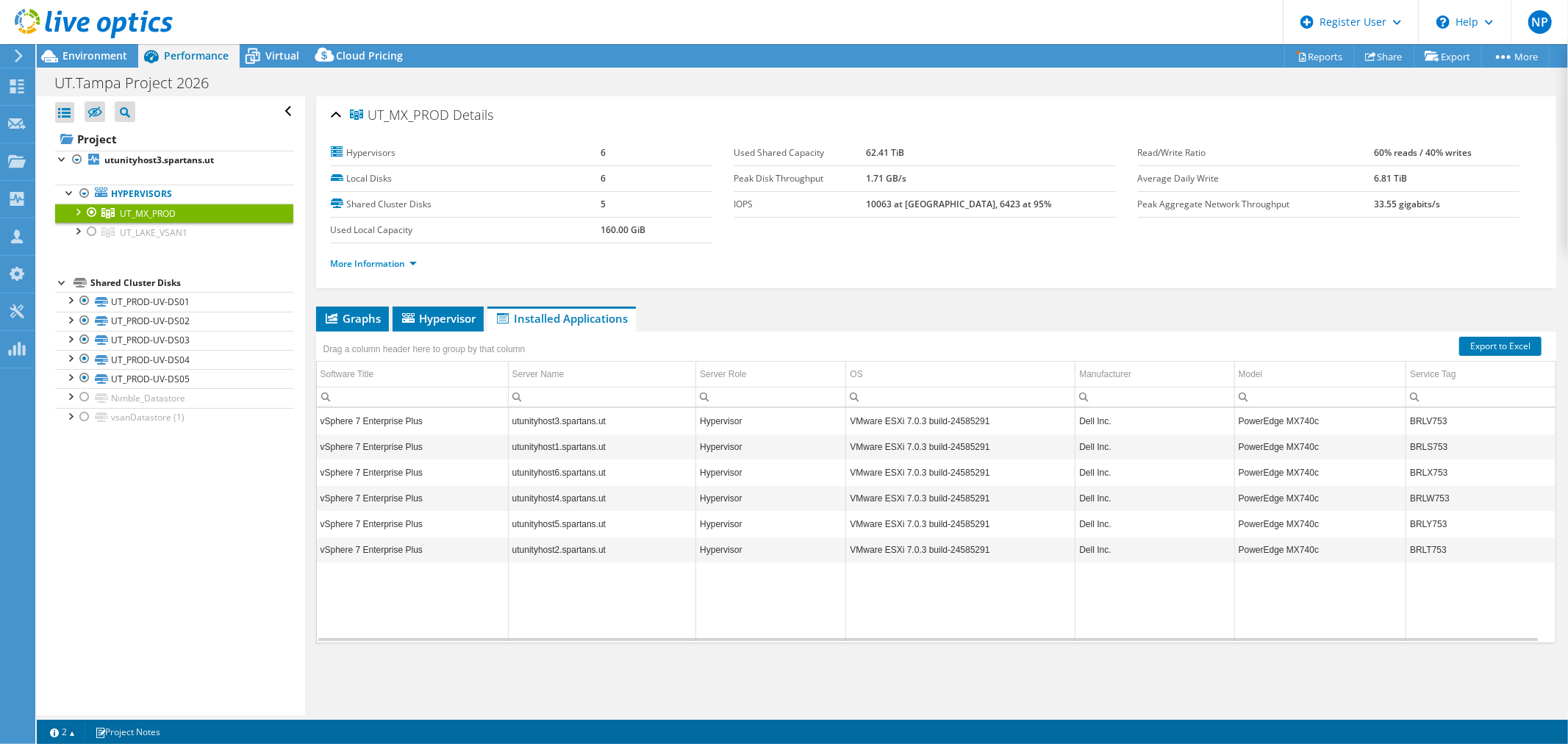
click at [336, 311] on span "Graphs" at bounding box center [352, 318] width 58 height 15
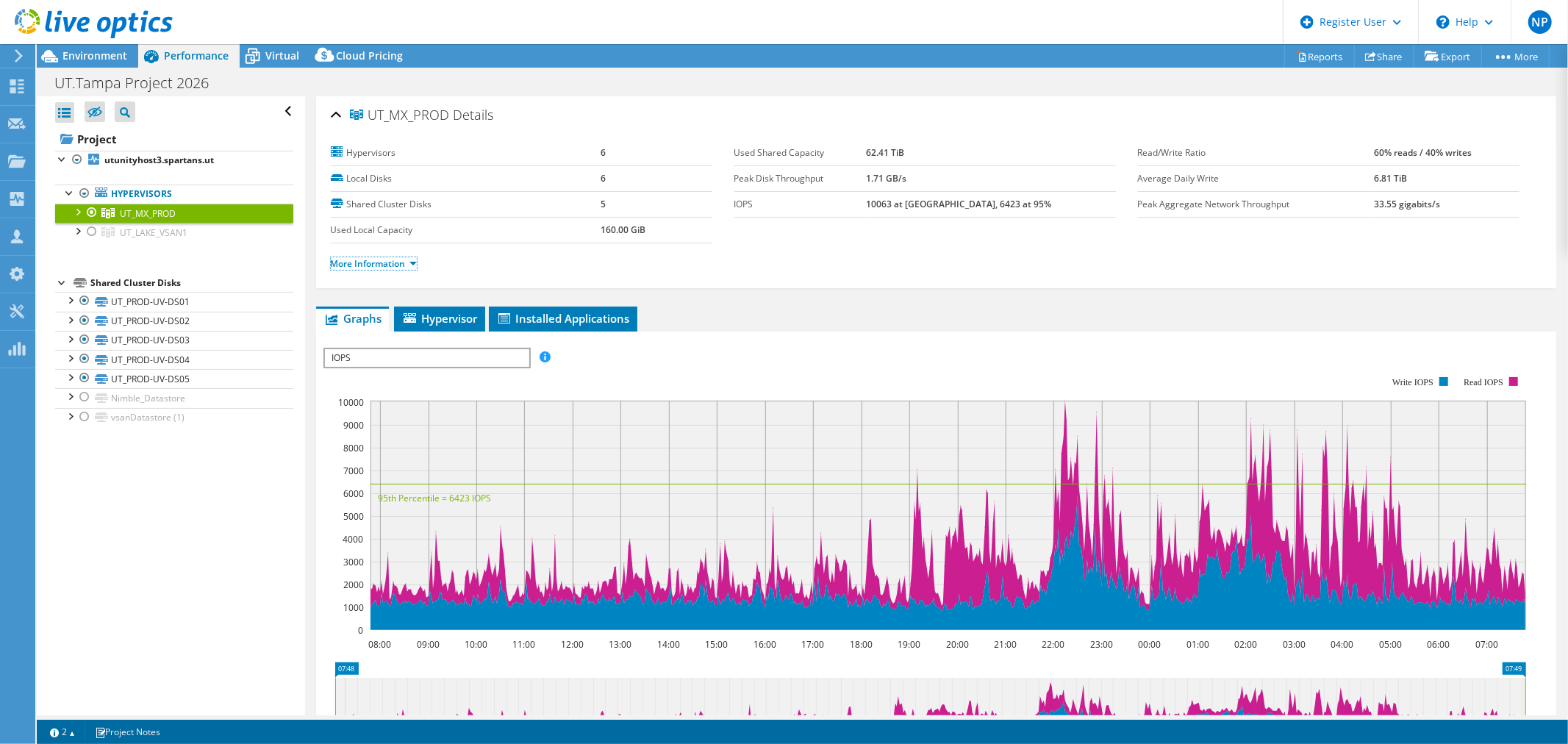
click at [410, 258] on link "More Information" at bounding box center [374, 264] width 86 height 13
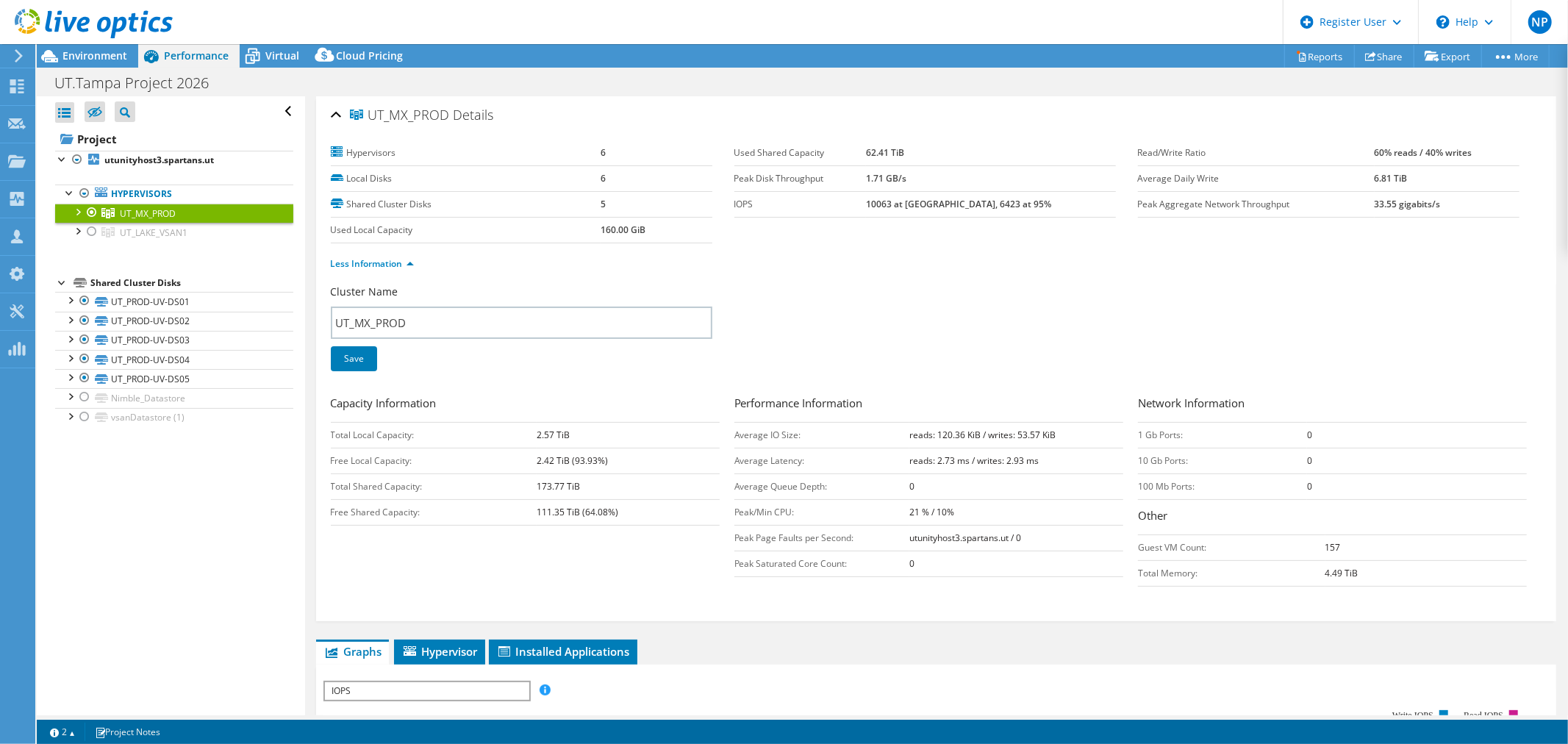
click at [251, 53] on icon at bounding box center [253, 57] width 15 height 12
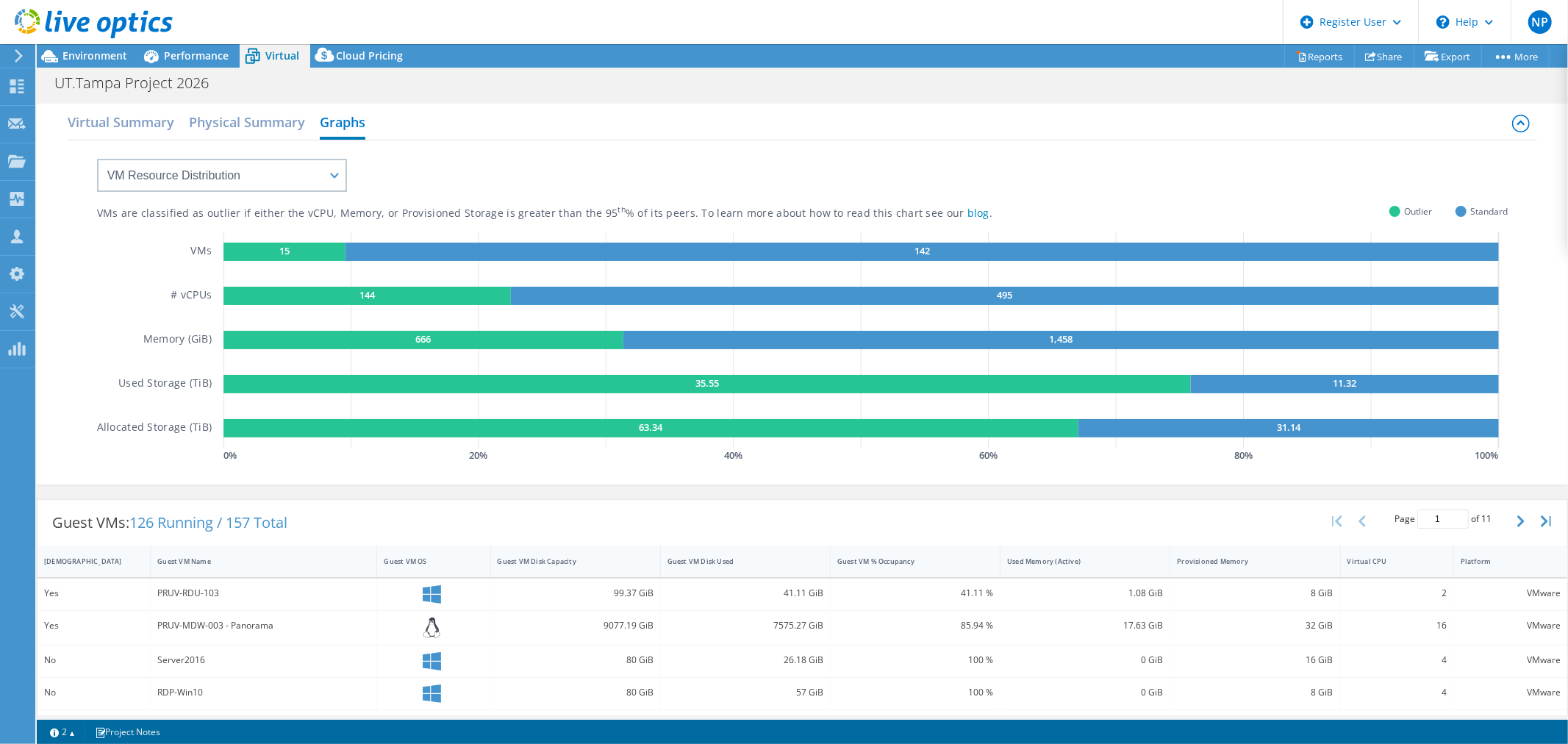
click at [269, 128] on h2 "Physical Summary" at bounding box center [247, 122] width 116 height 29
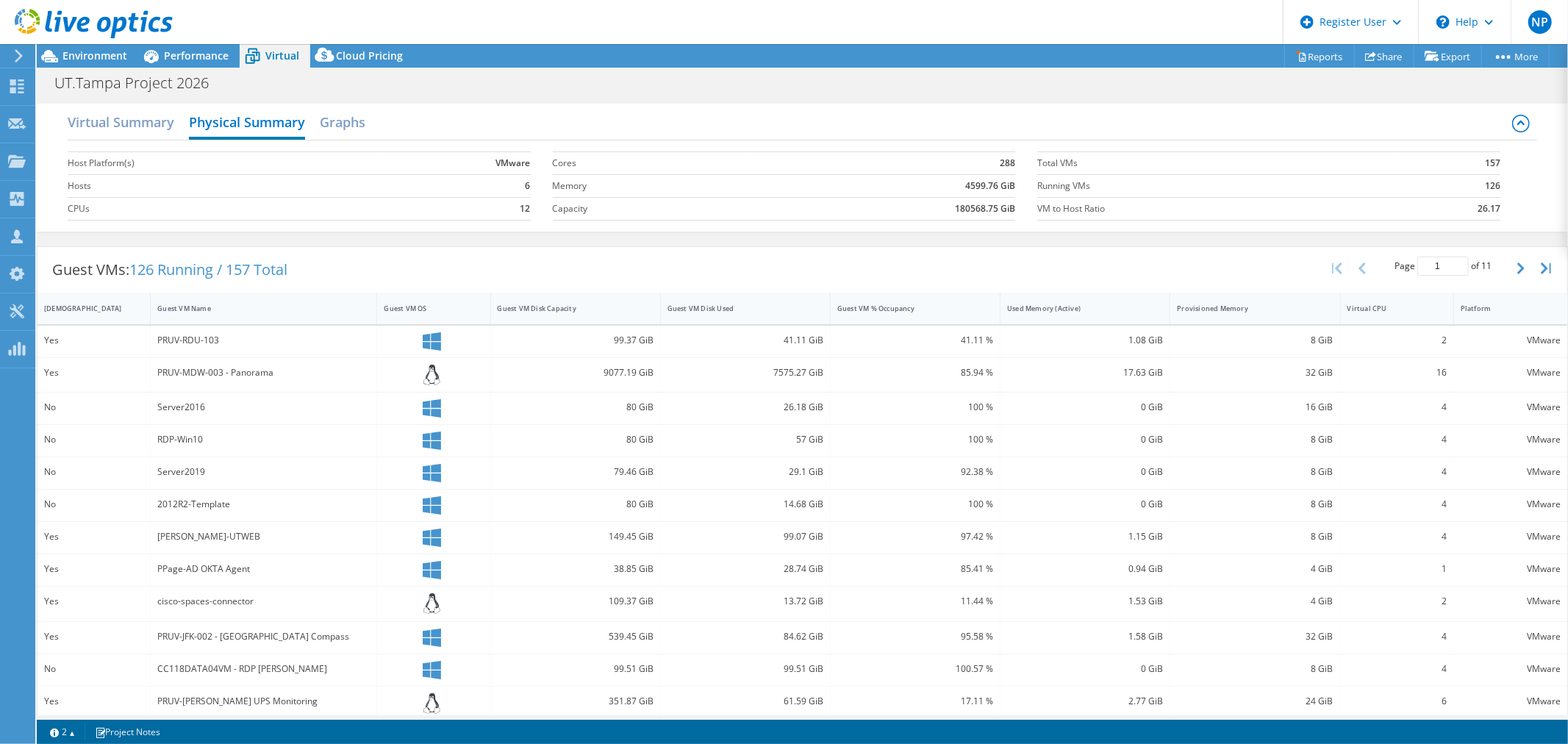
click at [123, 114] on h2 "Virtual Summary" at bounding box center [121, 122] width 106 height 29
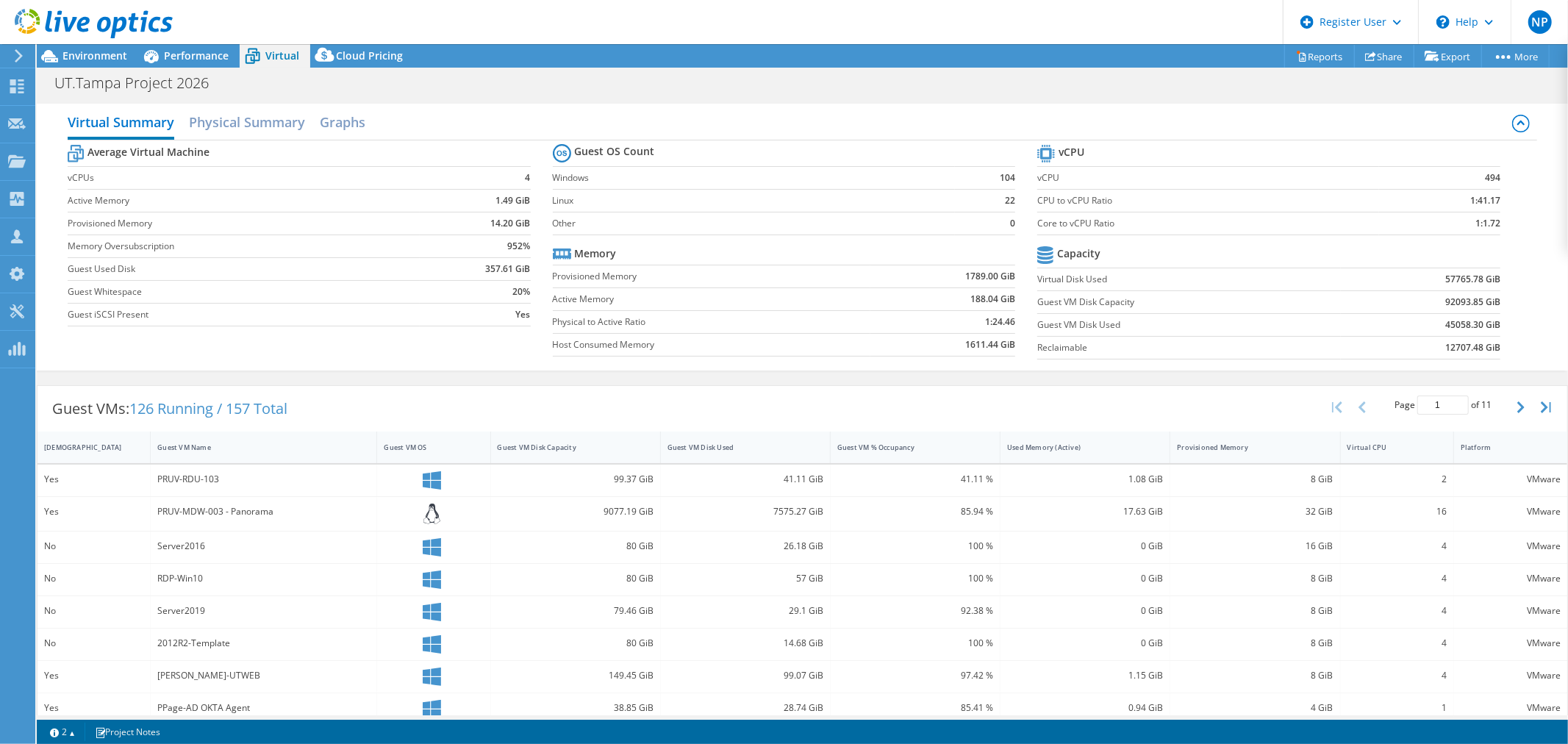
click at [265, 110] on h2 "Physical Summary" at bounding box center [247, 122] width 116 height 29
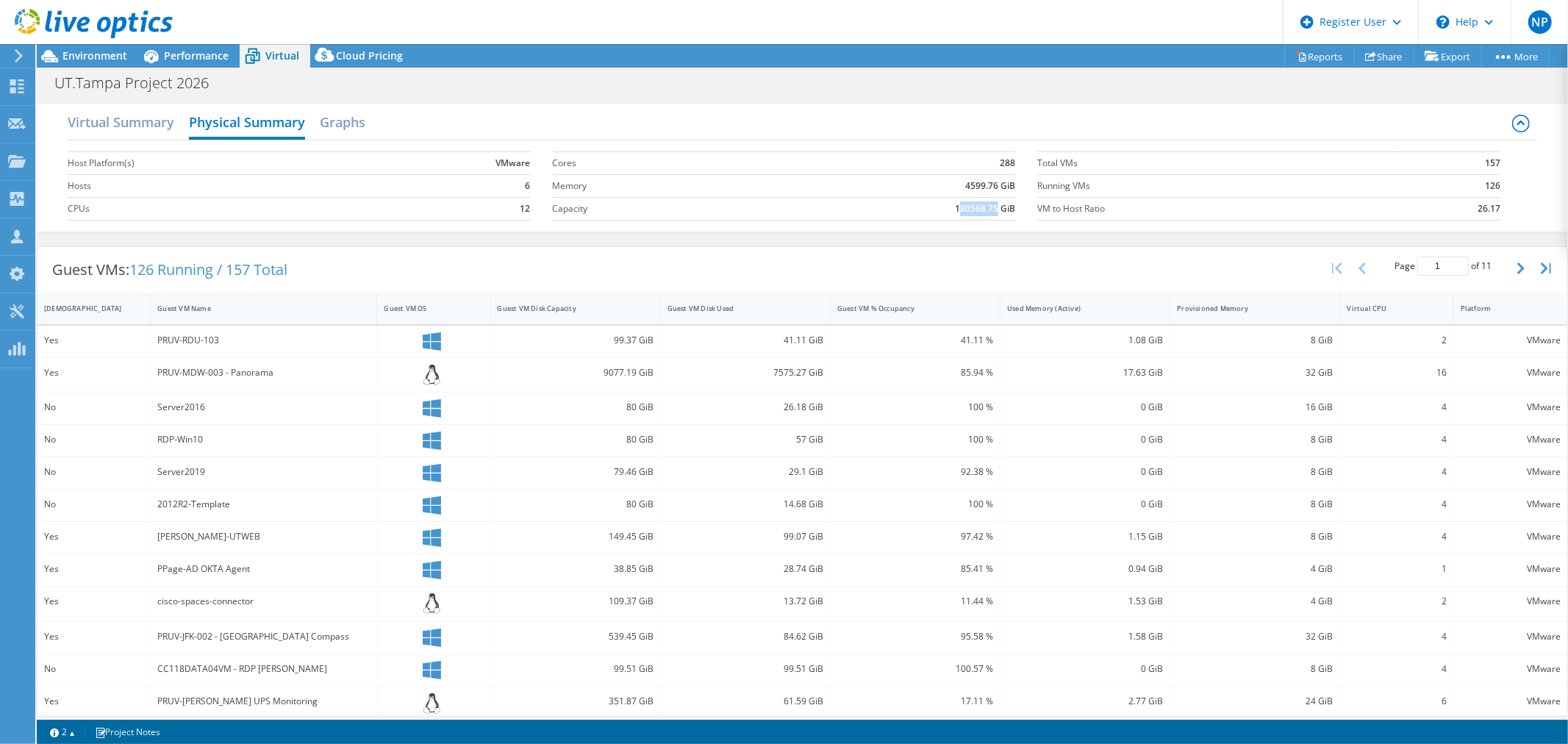
drag, startPoint x: 955, startPoint y: 206, endPoint x: 989, endPoint y: 206, distance: 34.0
click at [989, 206] on b "180568.75 GiB" at bounding box center [986, 209] width 61 height 15
click at [981, 209] on b "180568.75 GiB" at bounding box center [986, 209] width 61 height 15
drag, startPoint x: 933, startPoint y: 209, endPoint x: 977, endPoint y: 208, distance: 44.0
click at [977, 208] on td "180568.75 GiB" at bounding box center [880, 208] width 271 height 23
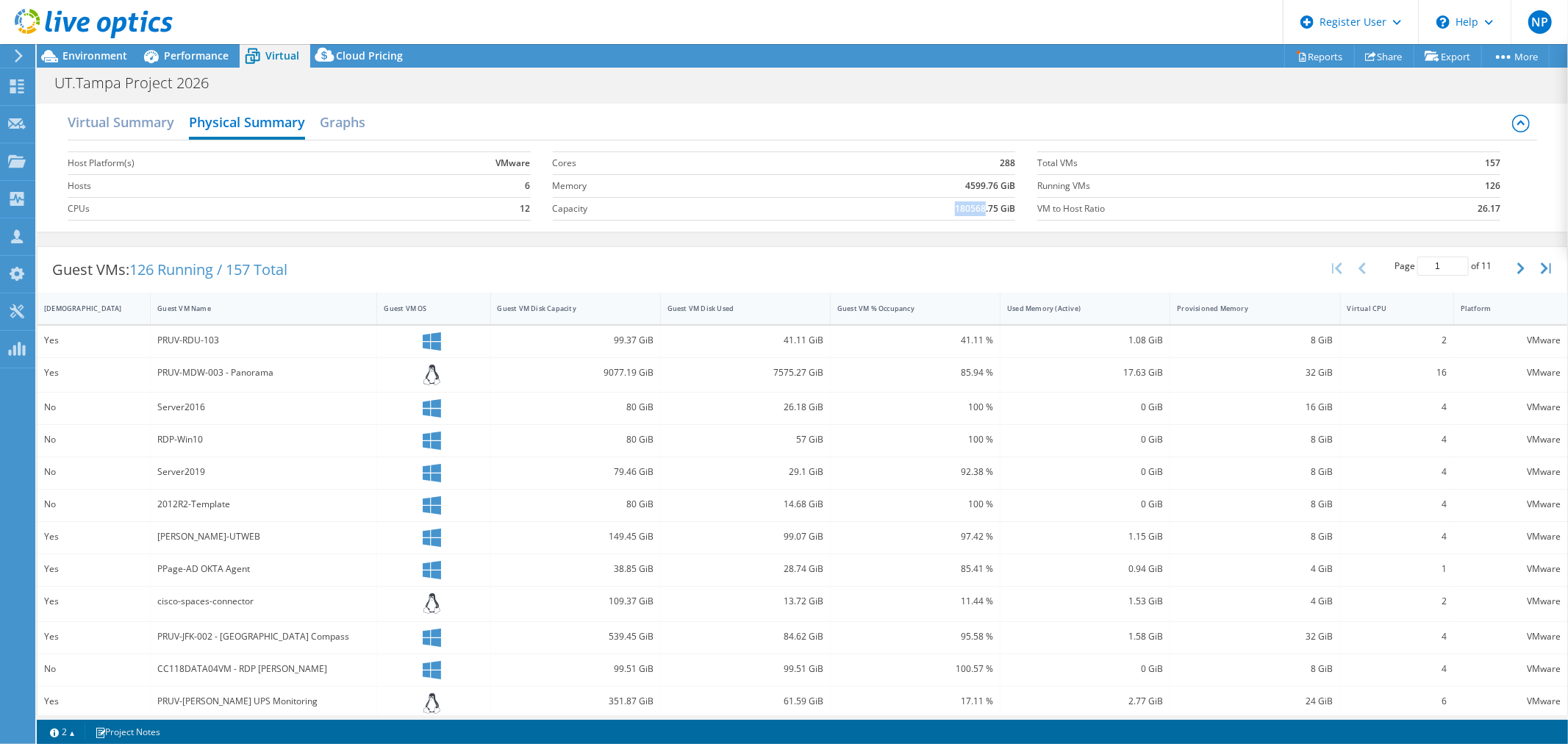
copy b "180568"
click at [377, 67] on div "Cloud Pricing" at bounding box center [361, 56] width 104 height 24
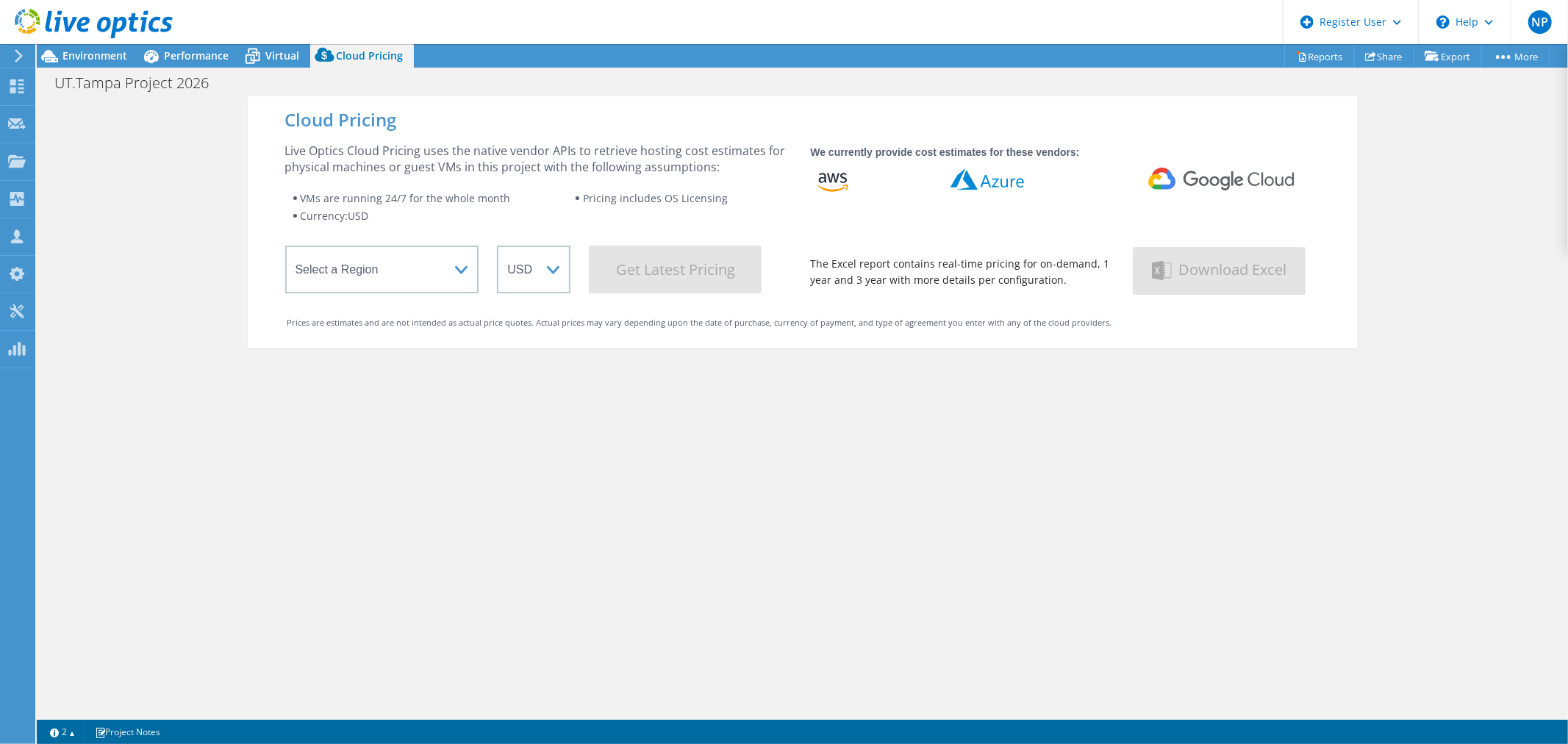
click at [287, 62] on div "Virtual" at bounding box center [274, 56] width 71 height 24
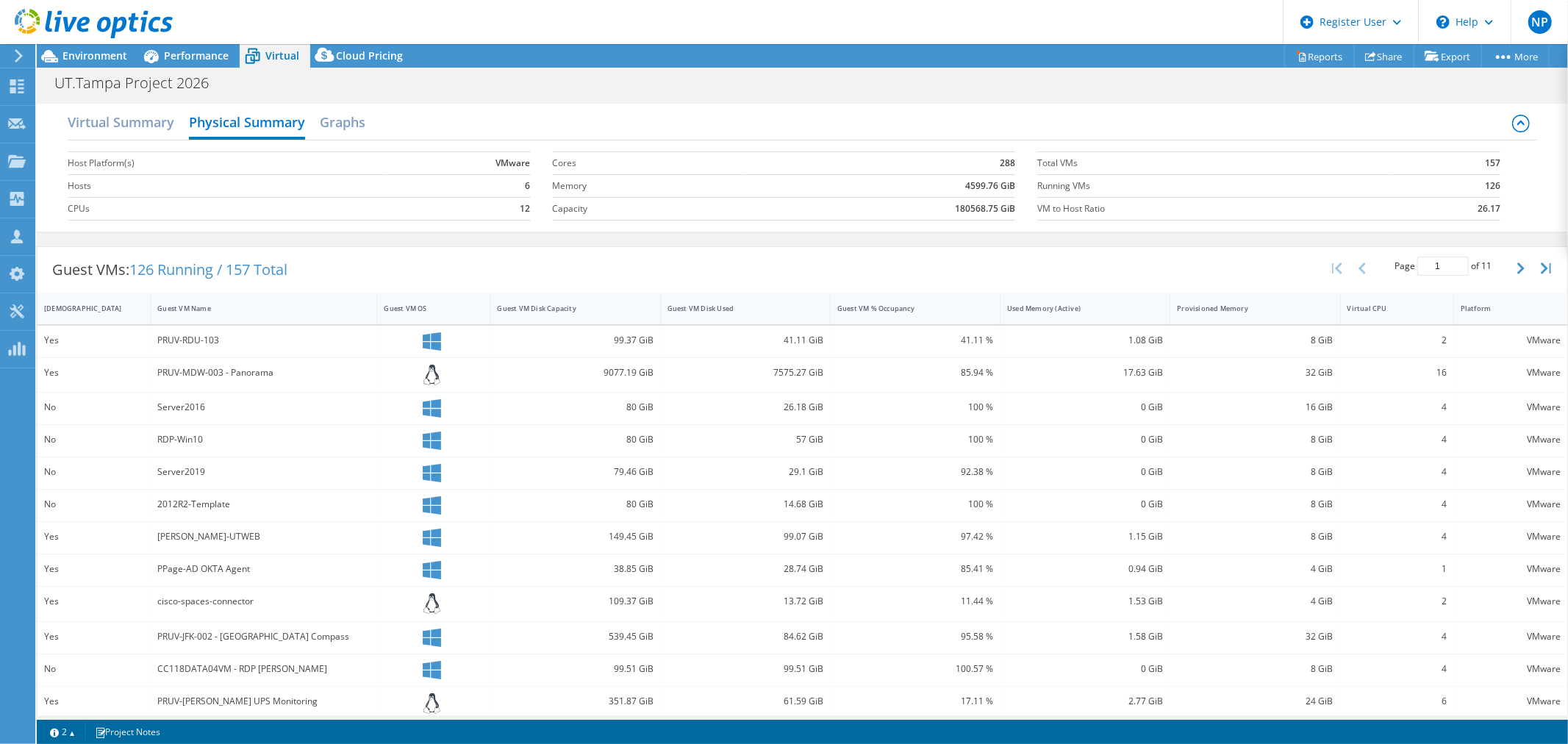
click at [230, 63] on div "Performance" at bounding box center [189, 56] width 102 height 24
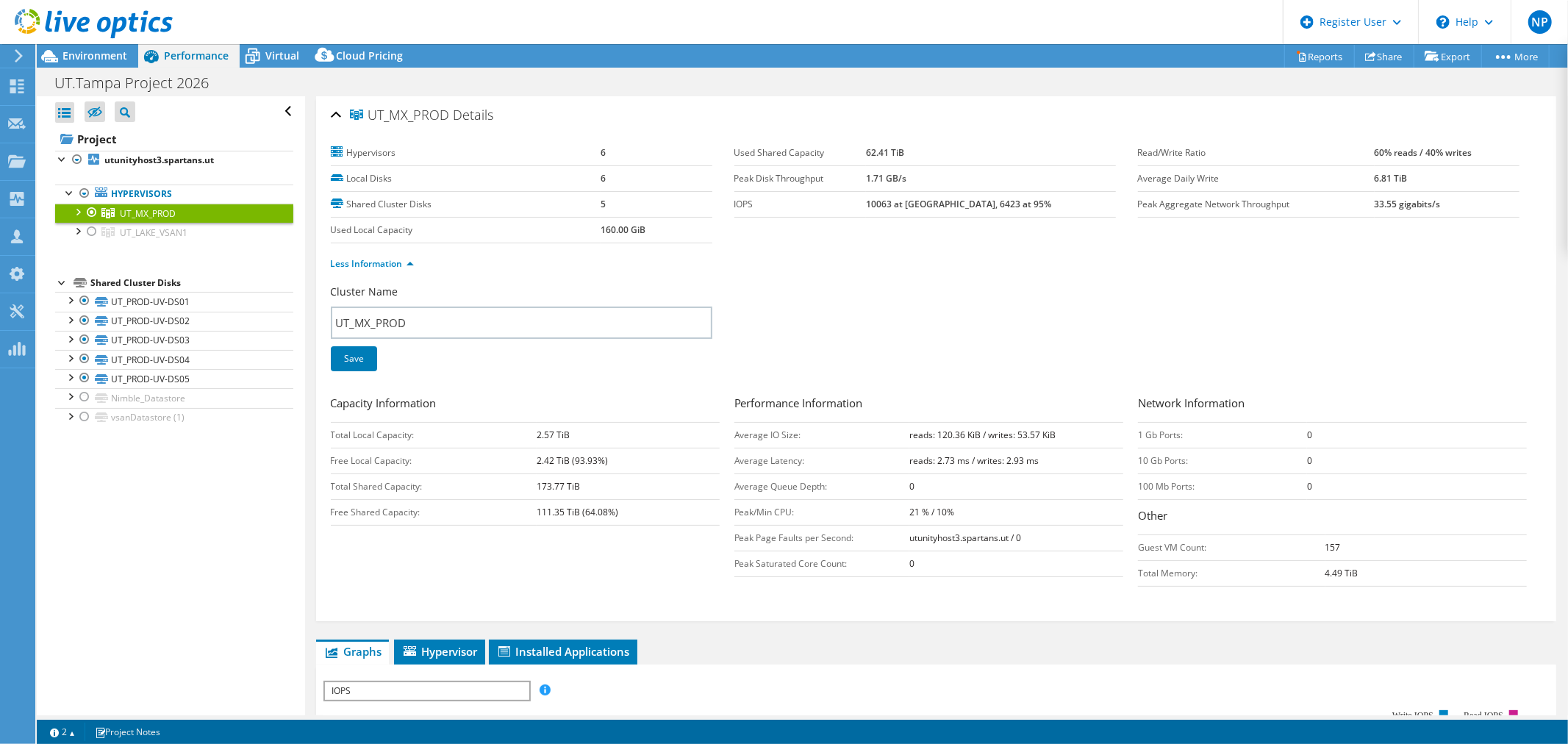
click at [84, 51] on span "Environment" at bounding box center [94, 55] width 65 height 14
